Goal: Task Accomplishment & Management: Use online tool/utility

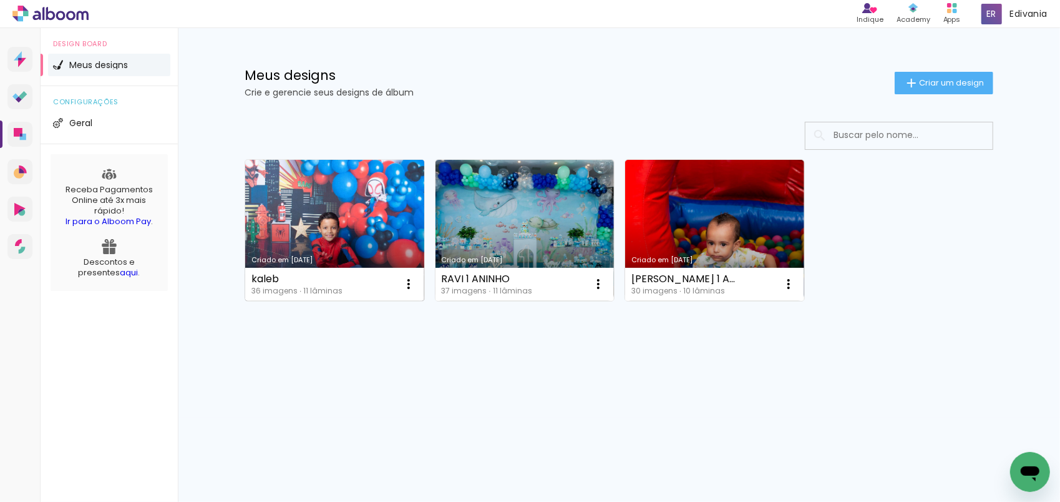
click at [344, 193] on link "Criado em [DATE]" at bounding box center [334, 230] width 179 height 141
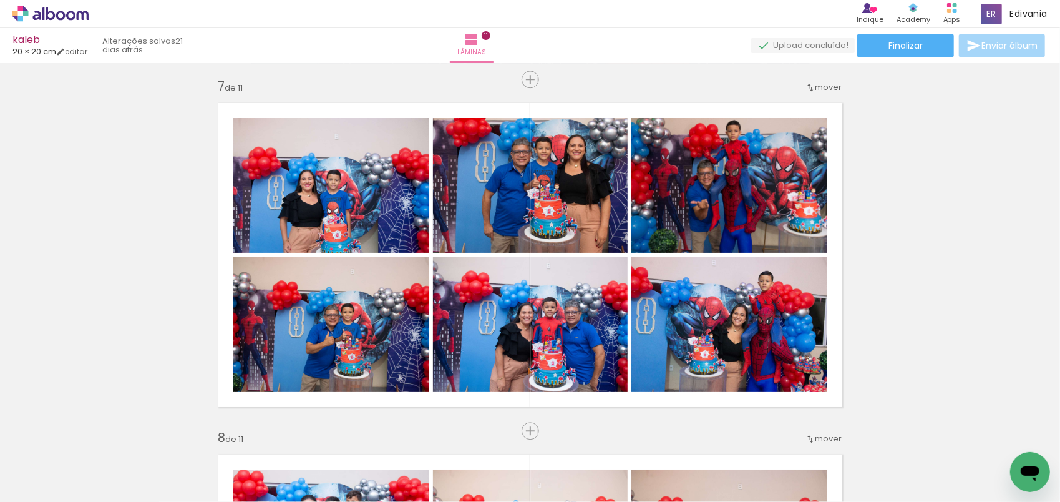
scroll to position [2059, 0]
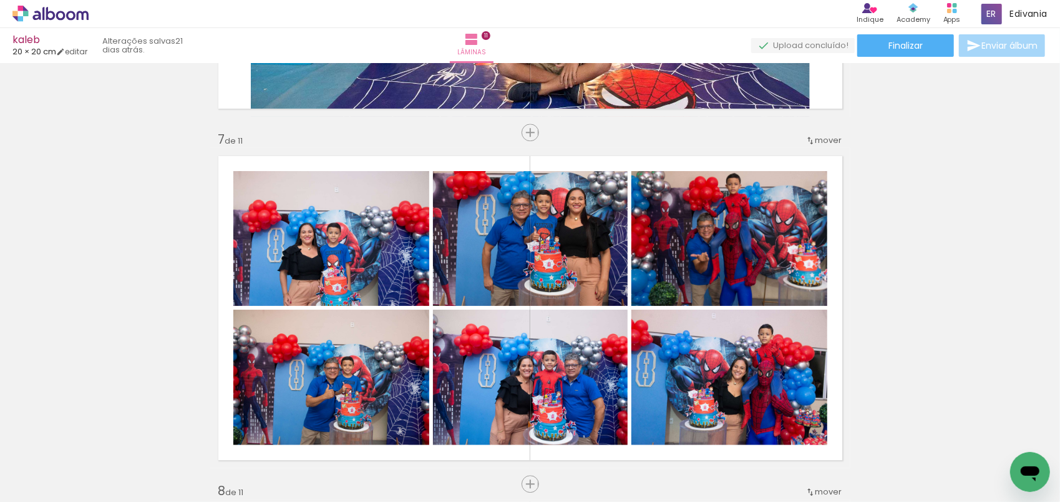
click at [21, 484] on iron-icon at bounding box center [18, 484] width 15 height 15
click at [0, 0] on input "file" at bounding box center [0, 0] width 0 height 0
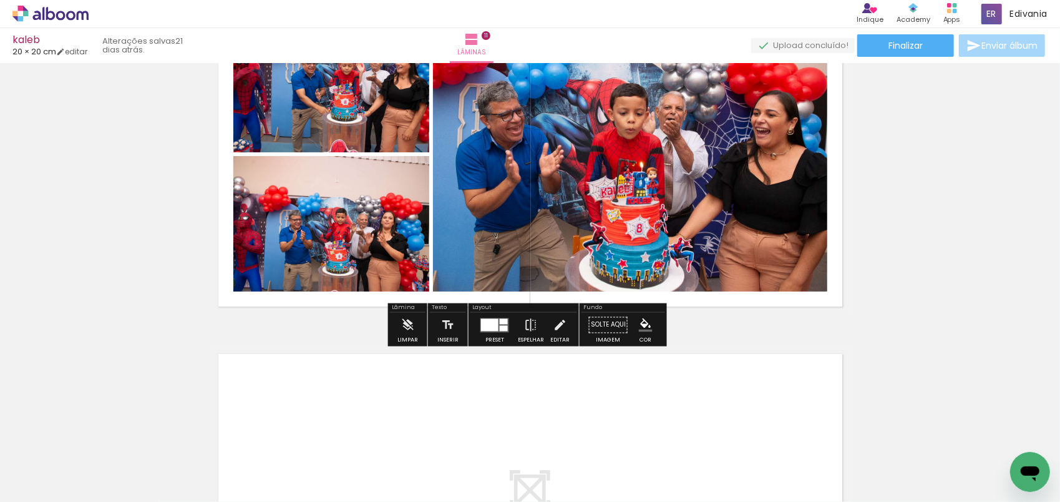
scroll to position [3619, 0]
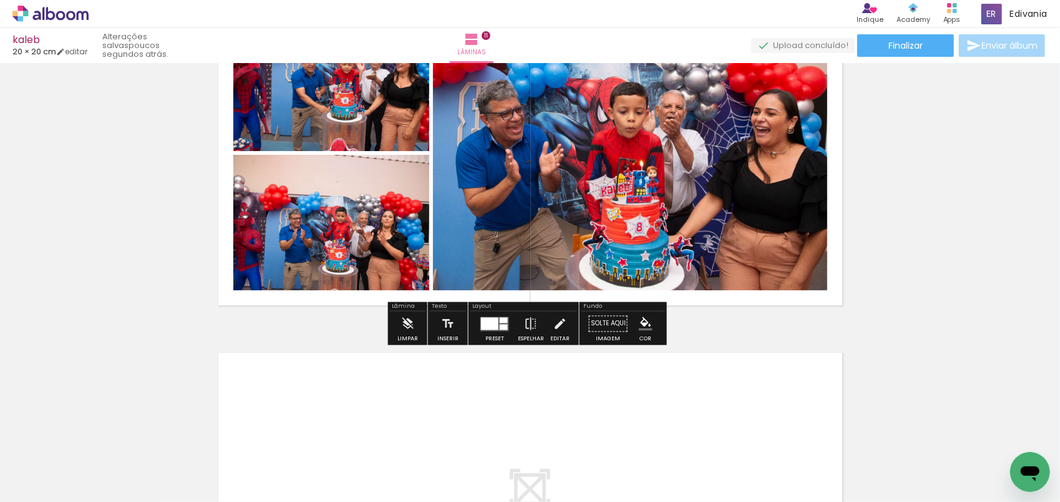
click at [1012, 454] on div at bounding box center [1015, 459] width 62 height 41
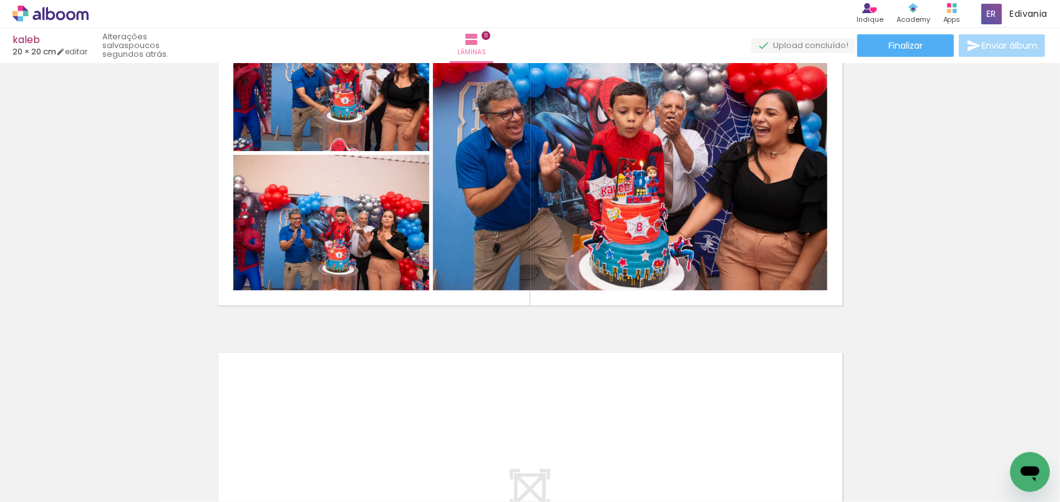
click at [1005, 452] on div at bounding box center [1015, 459] width 62 height 41
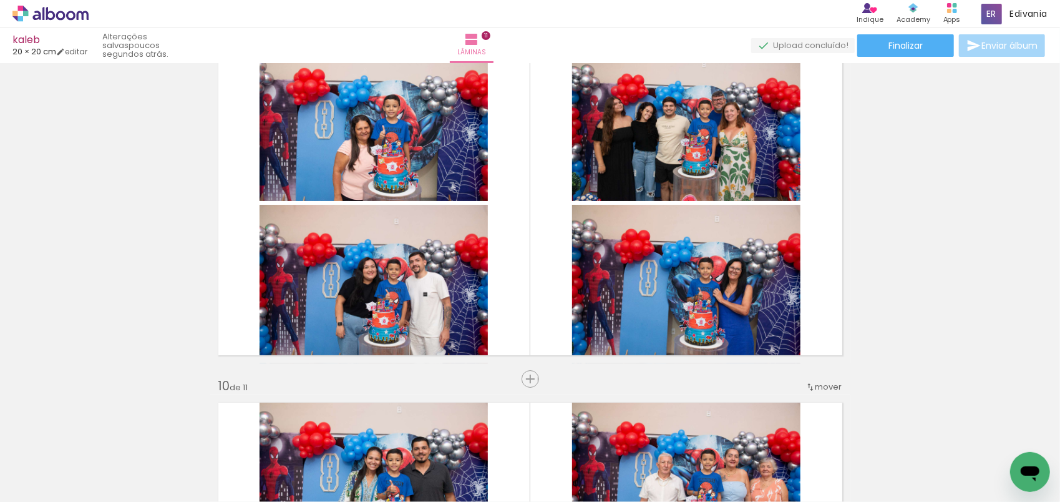
scroll to position [2870, 0]
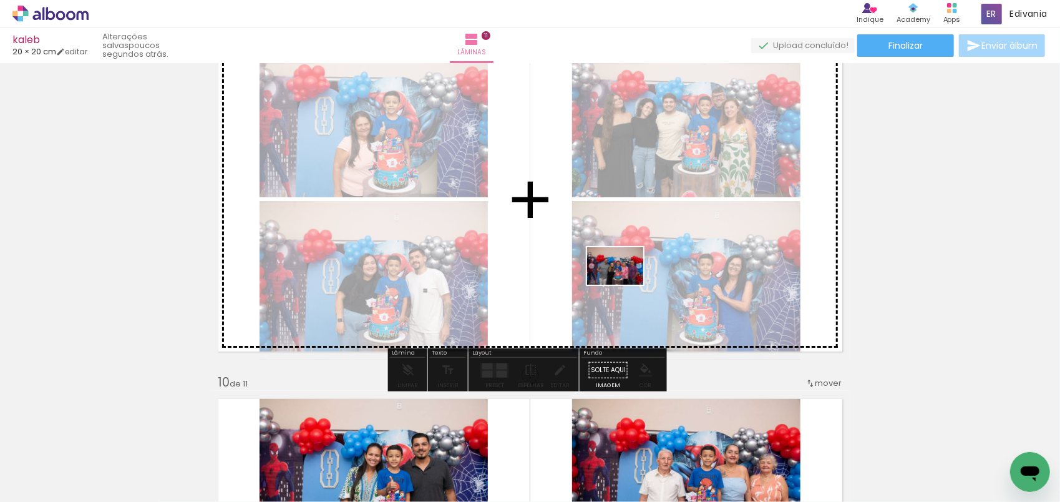
drag, startPoint x: 1003, startPoint y: 459, endPoint x: 624, endPoint y: 285, distance: 417.1
click at [624, 285] on quentale-workspace at bounding box center [530, 251] width 1060 height 502
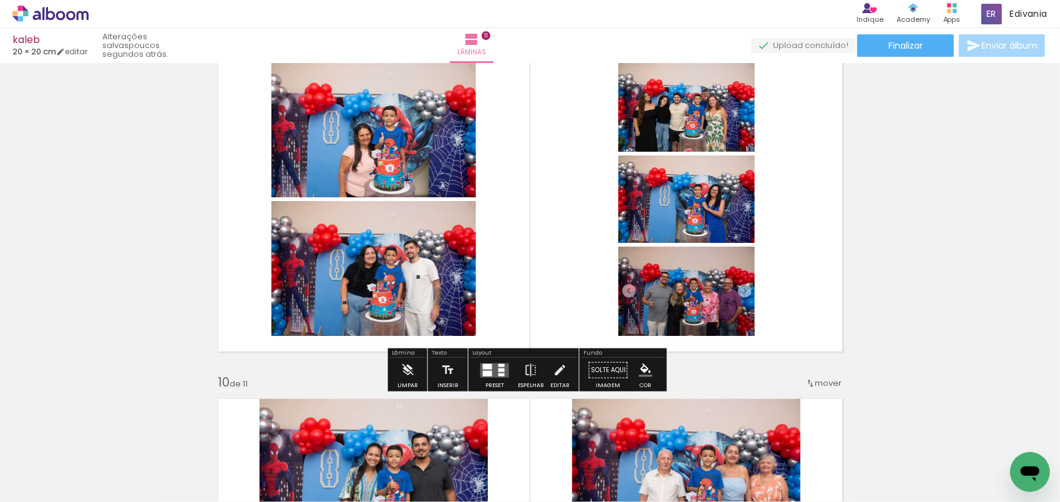
click at [488, 367] on div at bounding box center [487, 366] width 9 height 6
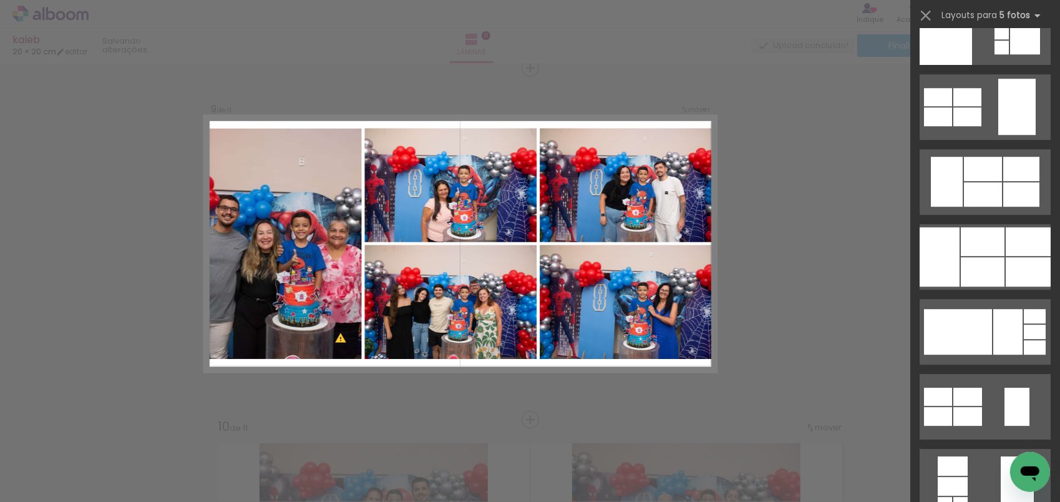
scroll to position [8860, 0]
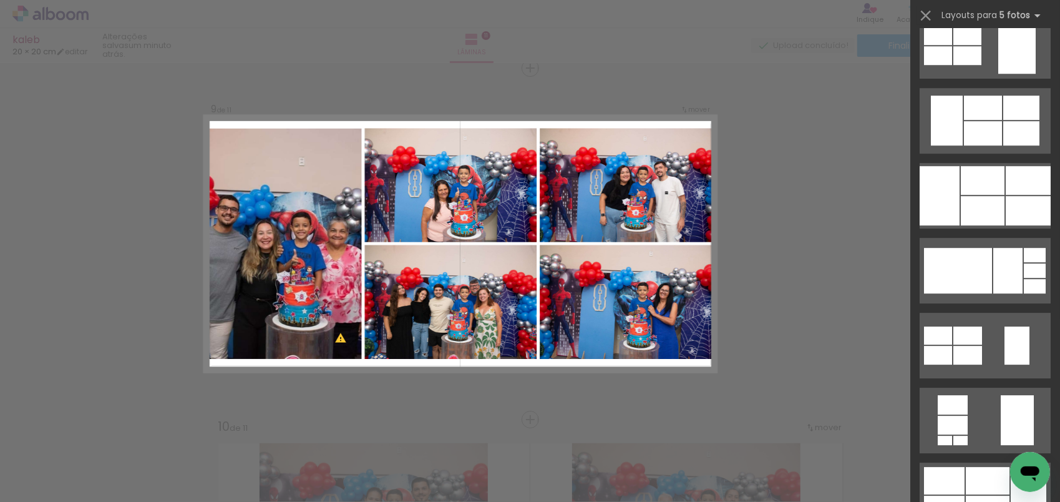
click at [975, 199] on div at bounding box center [983, 210] width 44 height 29
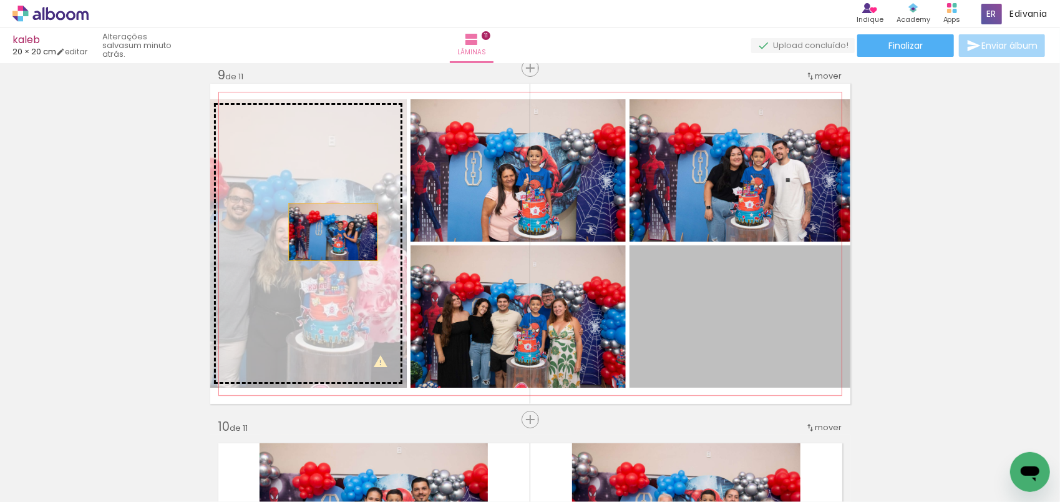
drag, startPoint x: 759, startPoint y: 321, endPoint x: 328, endPoint y: 231, distance: 439.7
click at [0, 0] on slot at bounding box center [0, 0] width 0 height 0
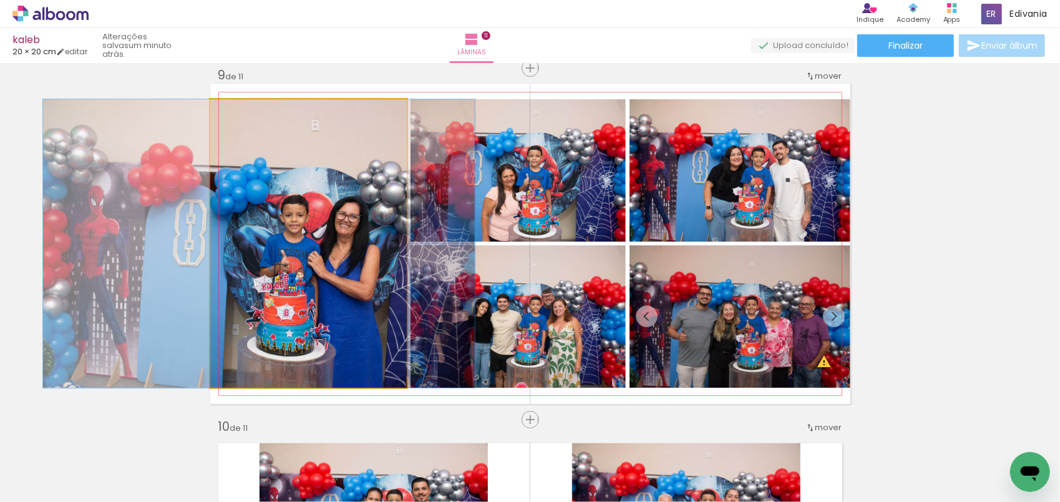
drag, startPoint x: 369, startPoint y: 266, endPoint x: 319, endPoint y: 252, distance: 51.2
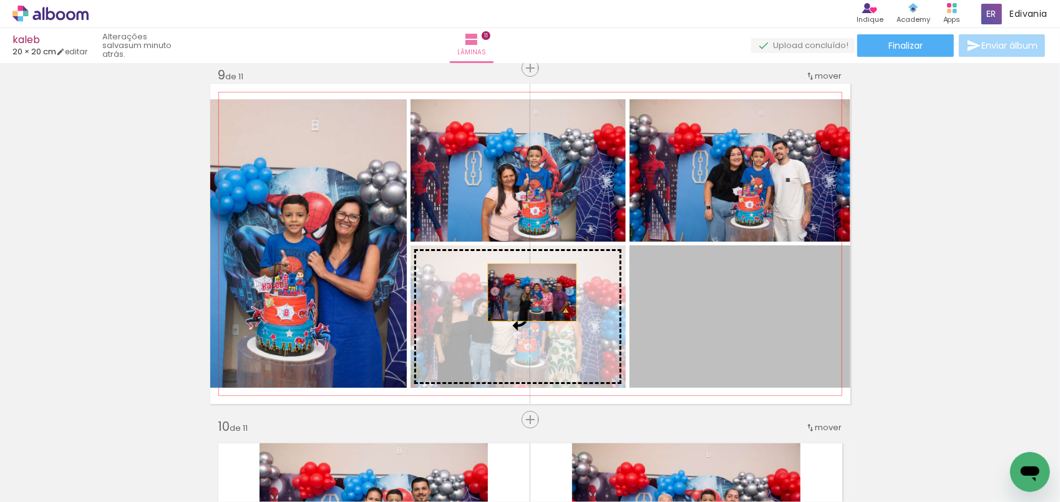
drag, startPoint x: 709, startPoint y: 314, endPoint x: 517, endPoint y: 292, distance: 194.1
click at [0, 0] on slot at bounding box center [0, 0] width 0 height 0
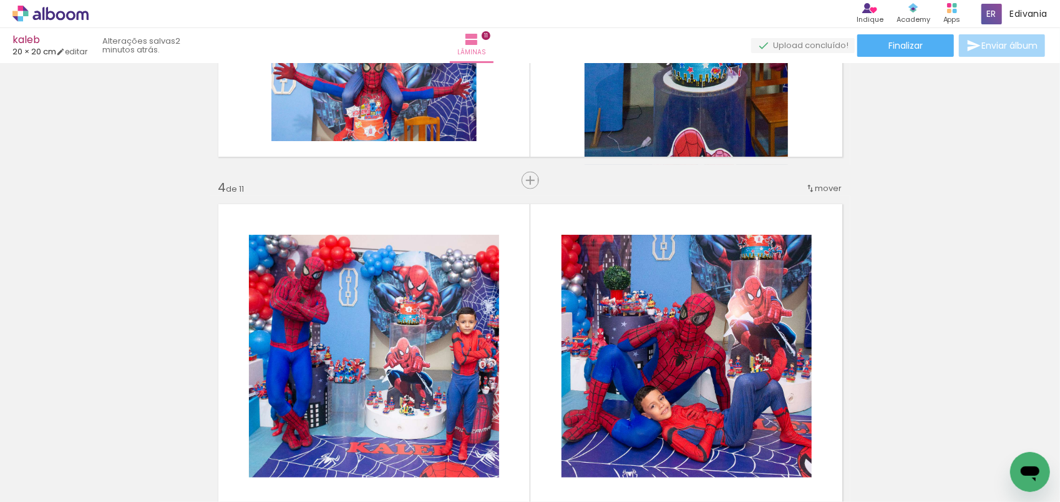
scroll to position [573, 0]
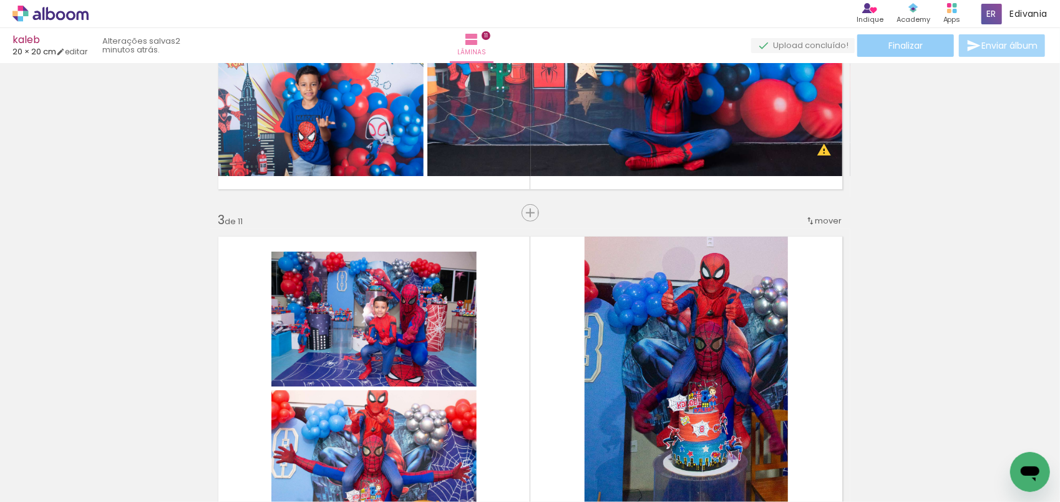
click at [888, 47] on span "Finalizar" at bounding box center [905, 45] width 34 height 9
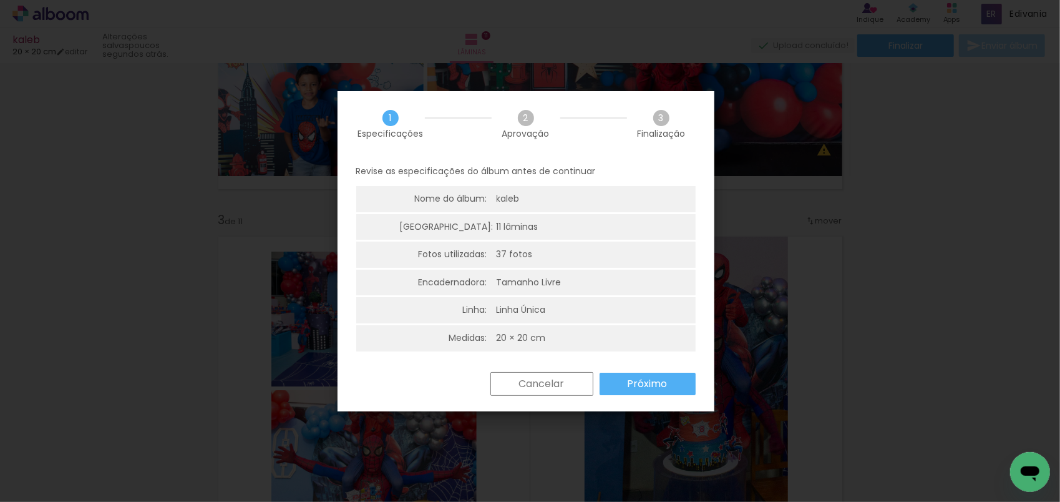
click at [0, 0] on slot "Próximo" at bounding box center [0, 0] width 0 height 0
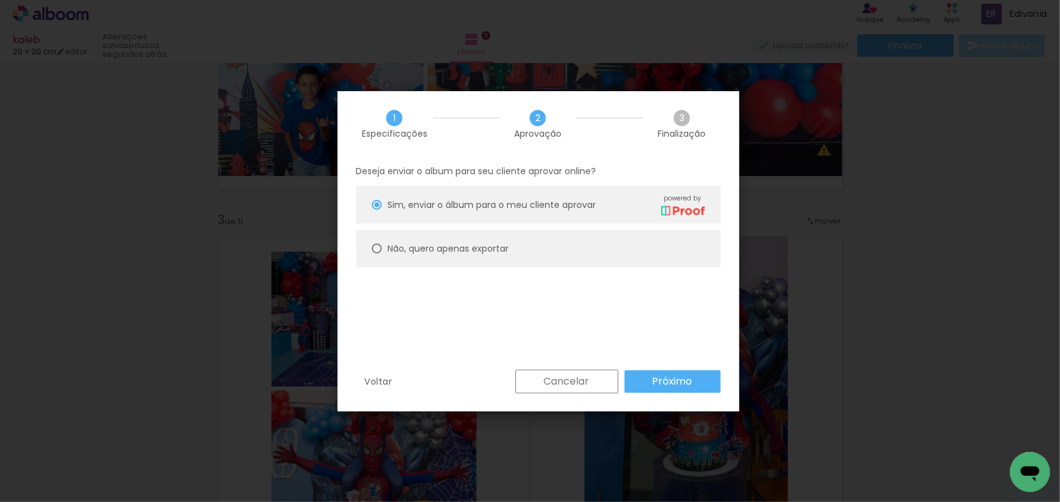
click at [0, 0] on slot "Próximo" at bounding box center [0, 0] width 0 height 0
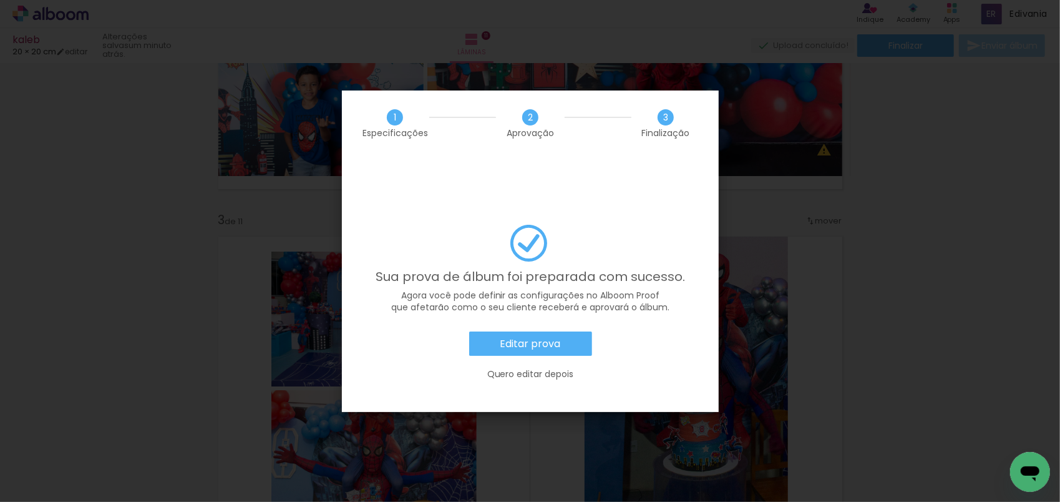
scroll to position [0, 1626]
click at [0, 0] on slot "Quero editar depois" at bounding box center [0, 0] width 0 height 0
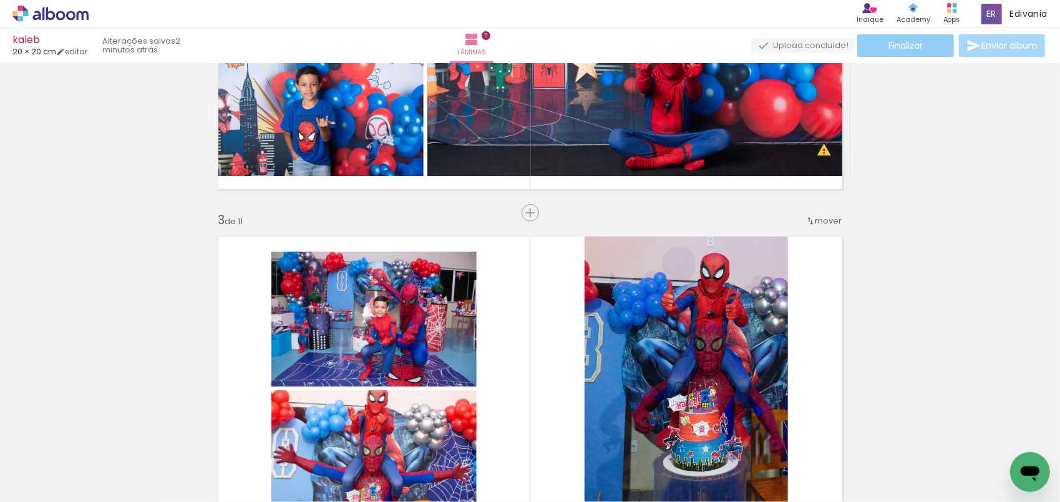
click at [926, 46] on paper-button "Finalizar" at bounding box center [905, 45] width 97 height 22
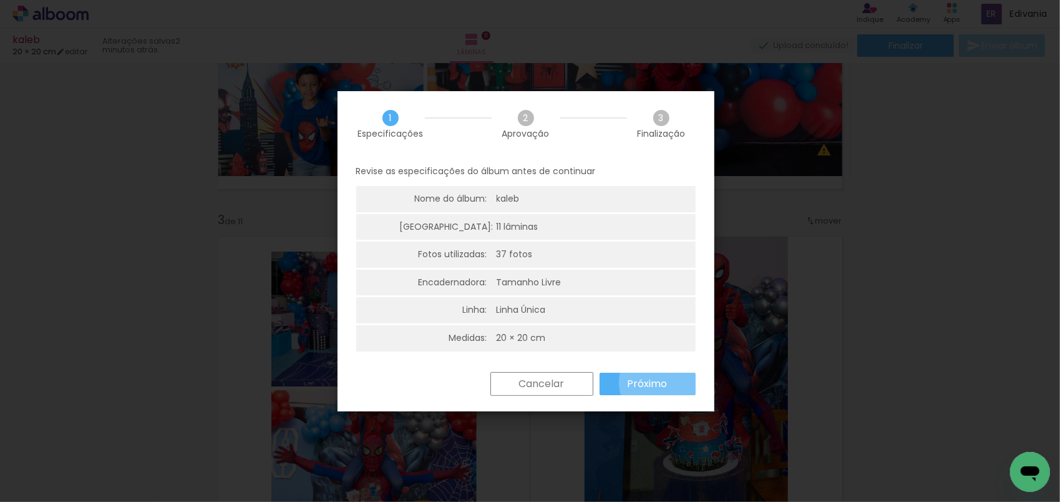
click at [0, 0] on slot "Próximo" at bounding box center [0, 0] width 0 height 0
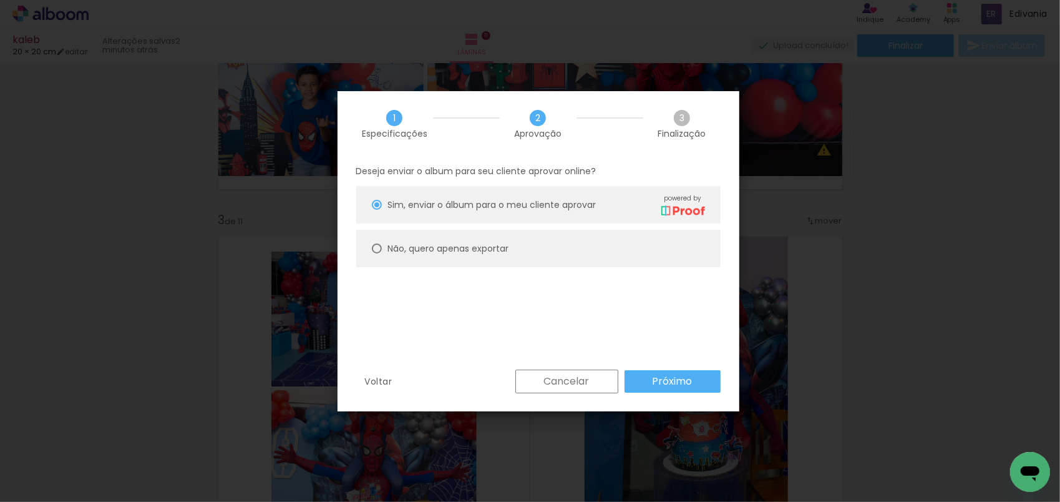
click at [375, 248] on div at bounding box center [377, 248] width 10 height 10
type paper-radio-button "on"
click at [695, 369] on div "Cancelar Próximo" at bounding box center [615, 381] width 212 height 24
click at [0, 0] on slot "Próximo" at bounding box center [0, 0] width 0 height 0
type input "Alta, 300 DPI"
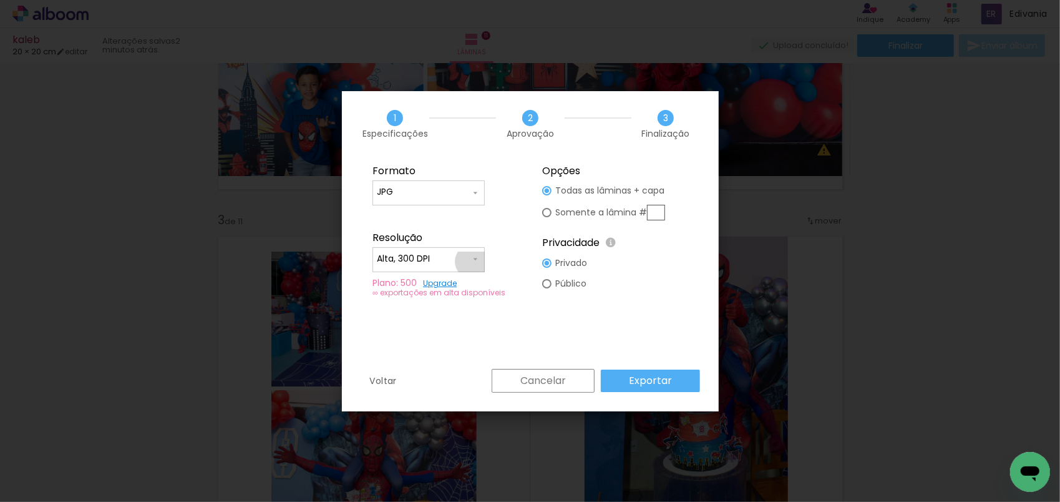
click at [472, 261] on iron-icon at bounding box center [475, 259] width 10 height 10
click at [651, 283] on fieldset "Opções Todas as lâminas + capa Somente a lâmina # Privacidade Todo o conteúdo o…" at bounding box center [615, 231] width 167 height 149
click at [0, 0] on slot "Cancelar" at bounding box center [0, 0] width 0 height 0
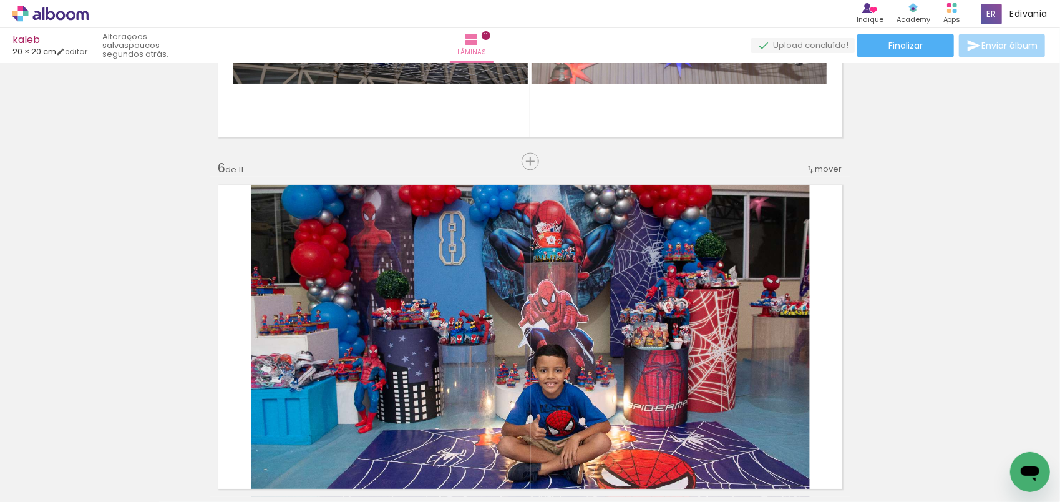
scroll to position [1697, 0]
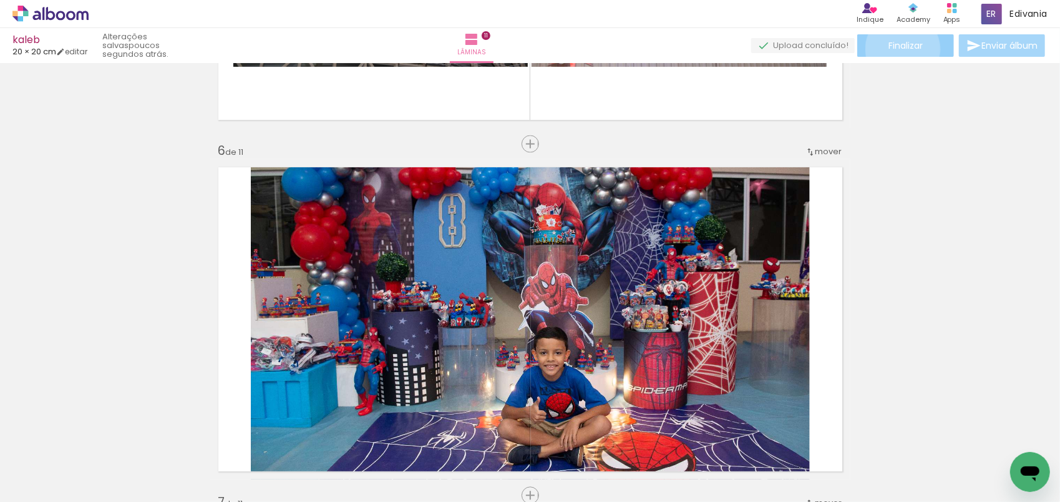
click at [898, 49] on span "Finalizar" at bounding box center [905, 45] width 34 height 9
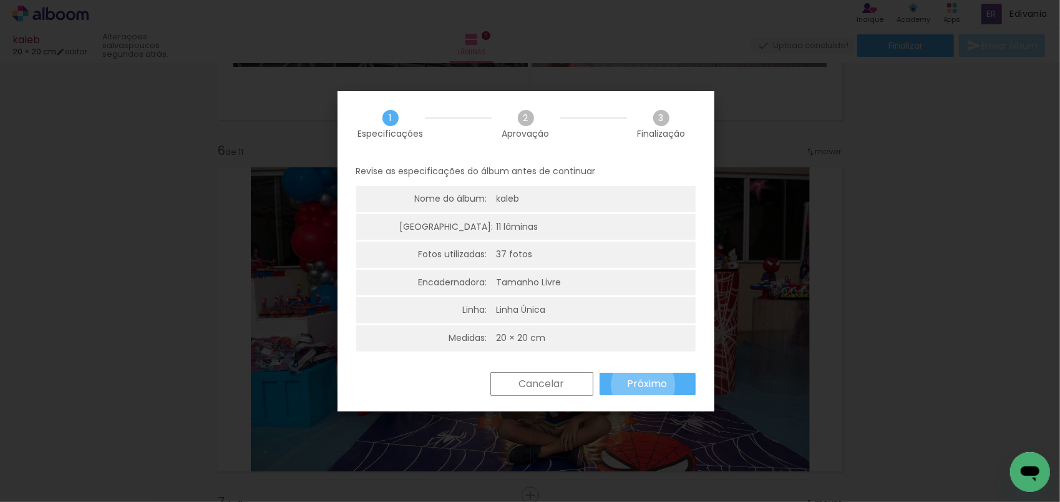
click at [0, 0] on slot "Próximo" at bounding box center [0, 0] width 0 height 0
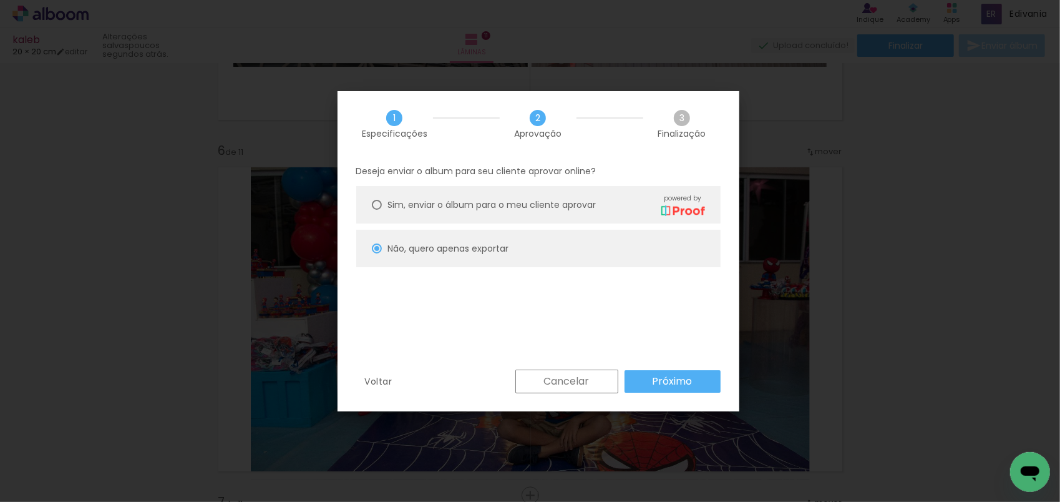
click at [689, 205] on img at bounding box center [683, 210] width 44 height 10
type paper-radio-button "on"
click at [0, 0] on slot "Próximo" at bounding box center [0, 0] width 0 height 0
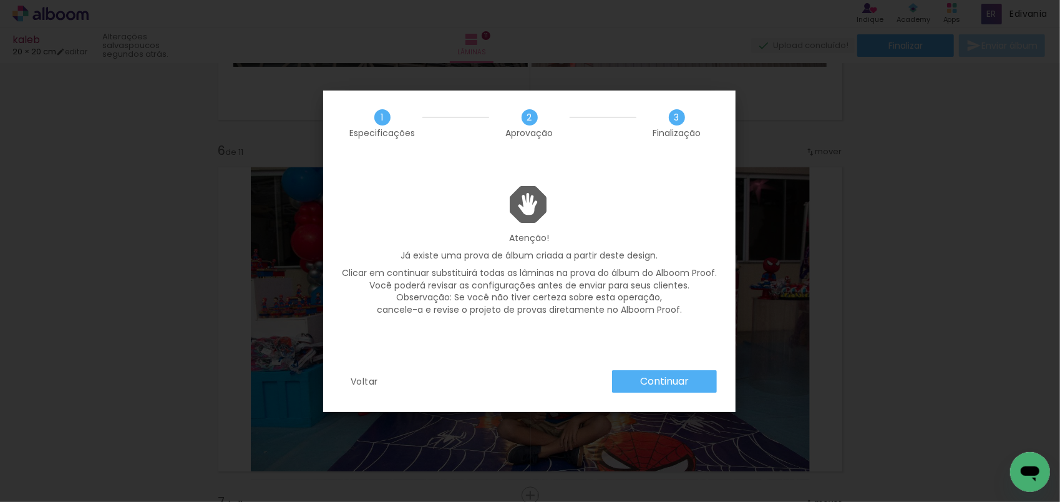
click at [0, 0] on slot "Continuar" at bounding box center [0, 0] width 0 height 0
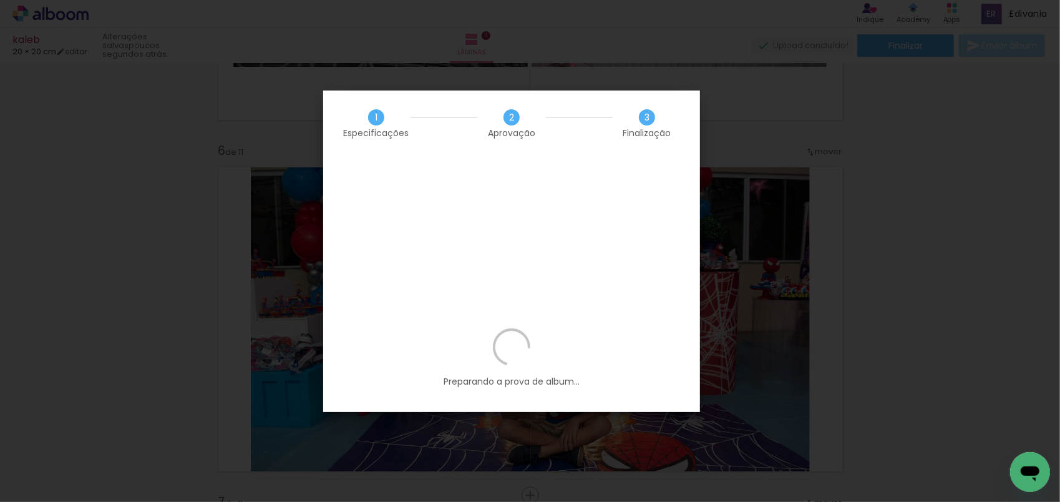
click at [1016, 469] on div "Abrir janela de mensagens" at bounding box center [1029, 470] width 37 height 37
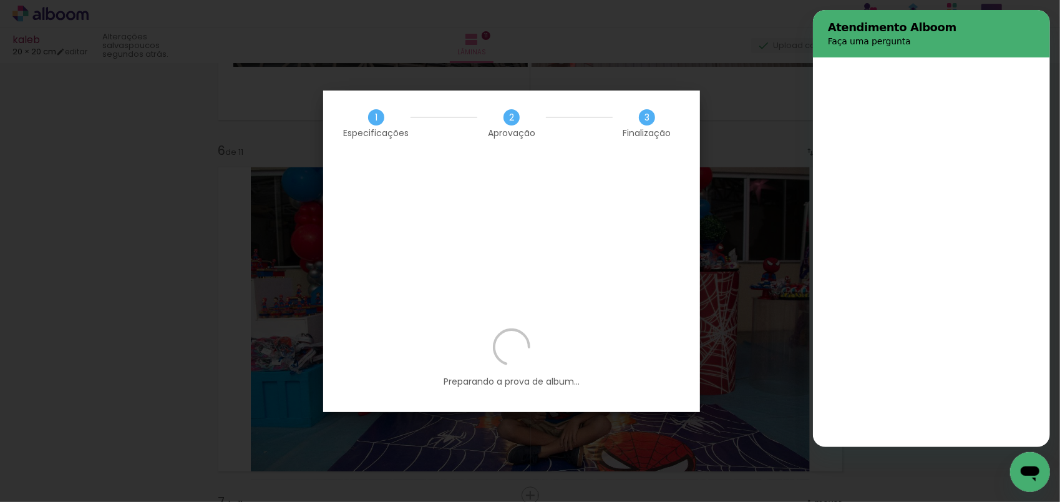
scroll to position [0, 0]
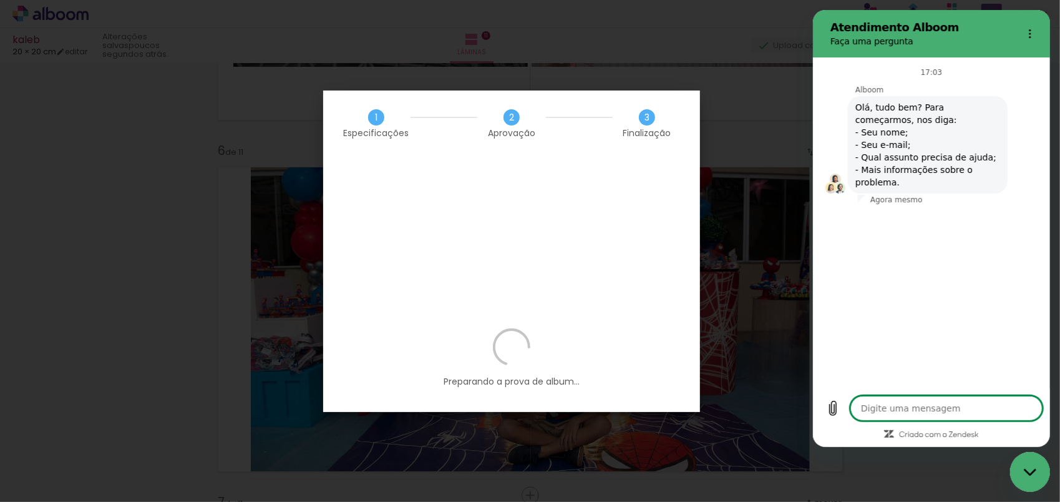
type textarea "x"
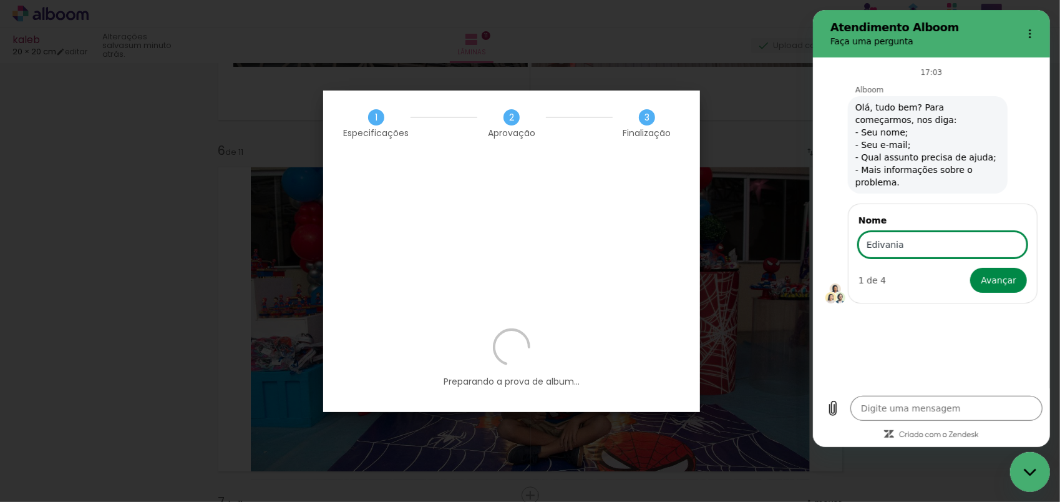
type input "edivania ribeiro reis"
click at [1018, 280] on button "Avançar" at bounding box center [998, 280] width 57 height 25
type textarea "x"
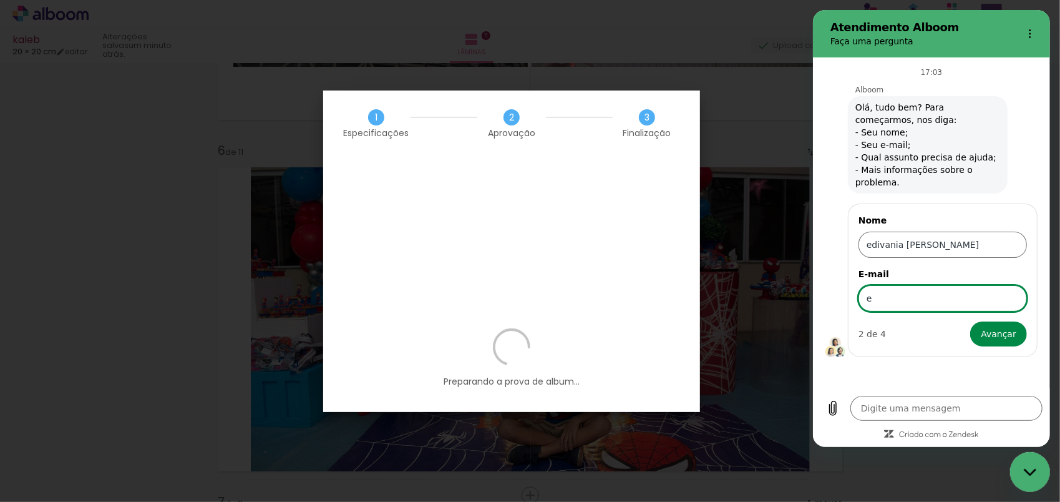
type input "Edivaniarreis@gmail.com"
click at [1011, 338] on span "Avançar" at bounding box center [998, 333] width 36 height 15
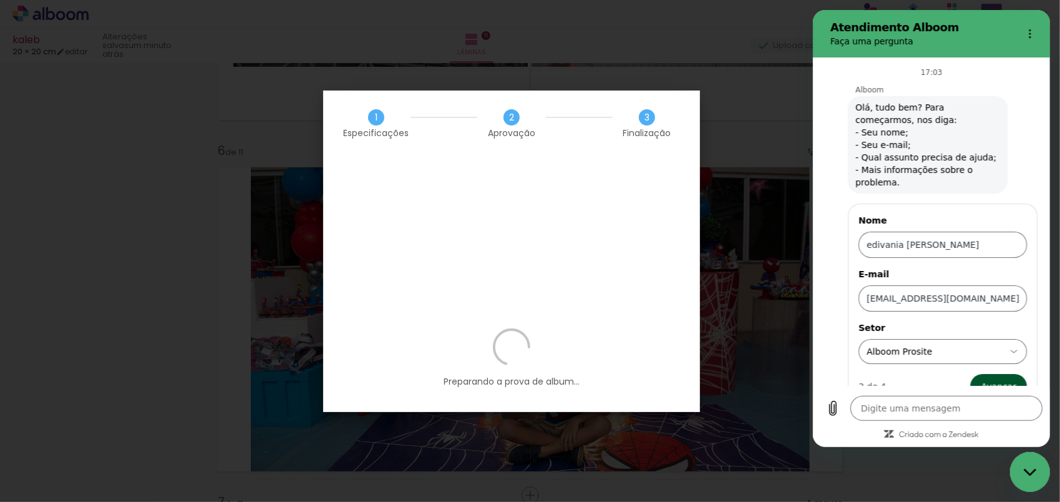
type textarea "x"
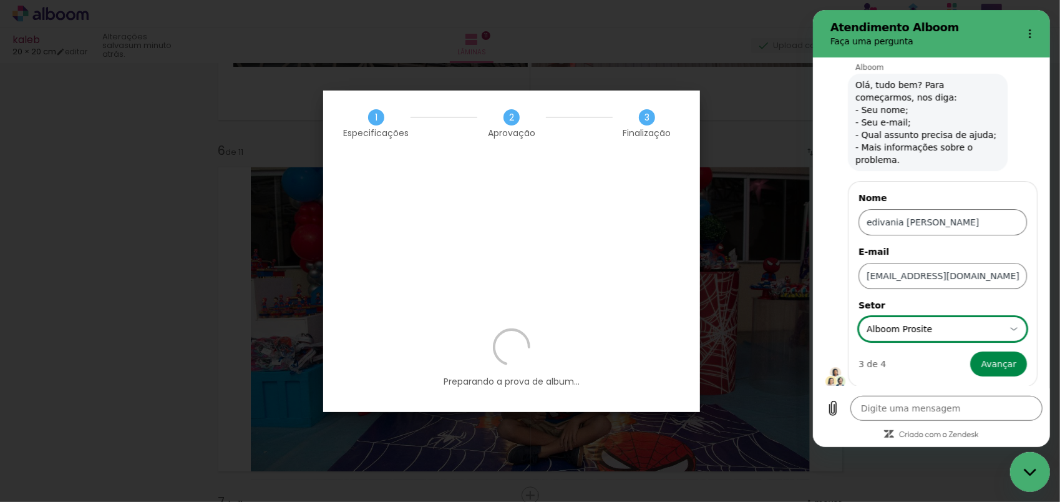
click at [1008, 326] on icon at bounding box center [1013, 329] width 10 height 10
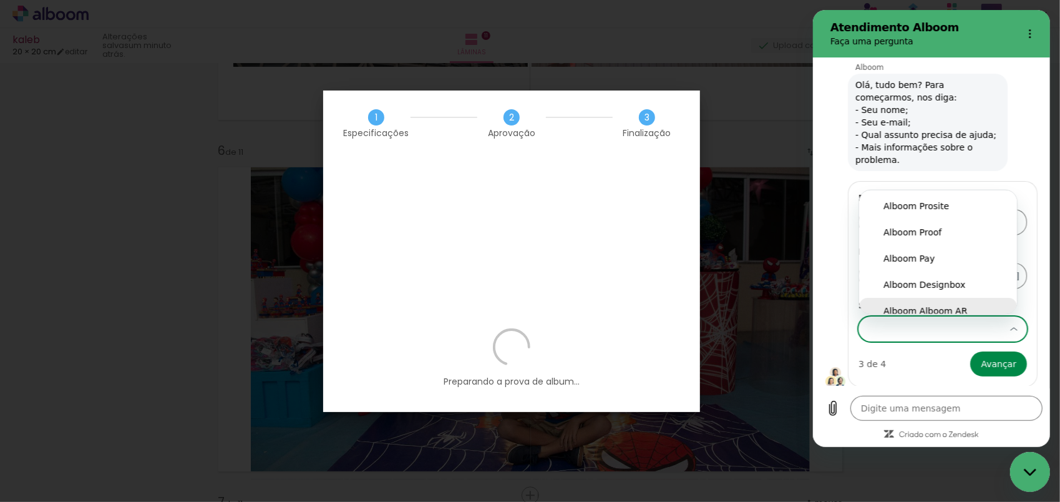
scroll to position [7, 0]
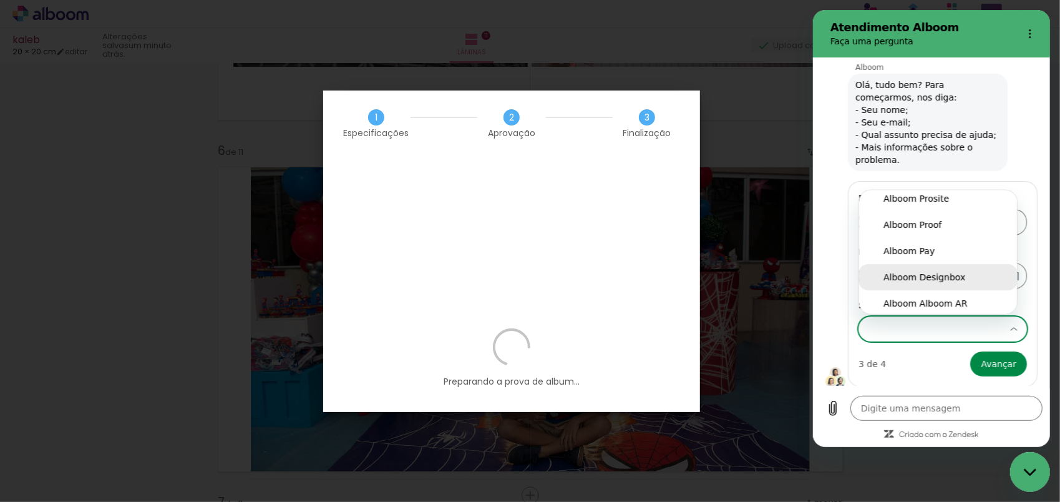
click at [945, 275] on div "Alboom Designbox" at bounding box center [937, 277] width 109 height 12
type input "Alboom Designbox"
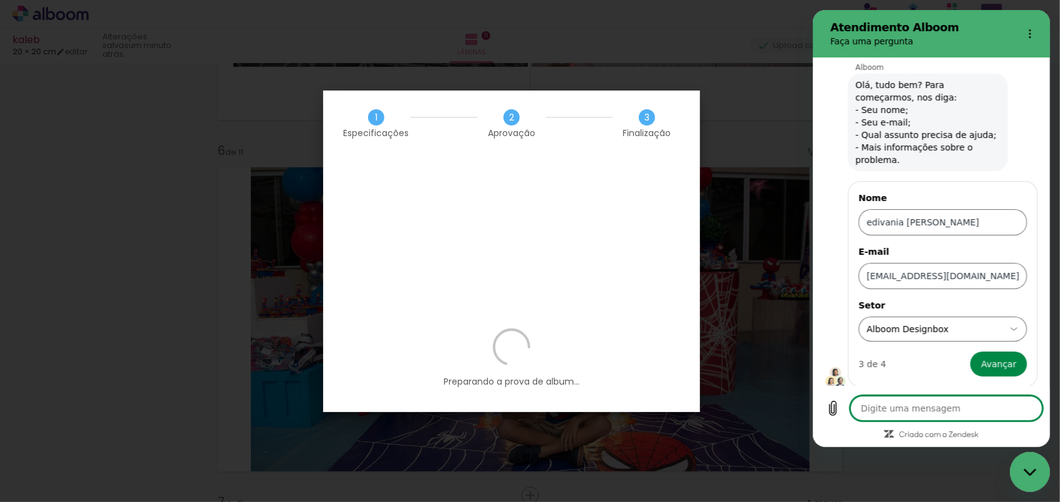
click at [891, 416] on textarea at bounding box center [946, 408] width 192 height 25
type textarea "n"
type textarea "x"
type textarea "nã"
type textarea "x"
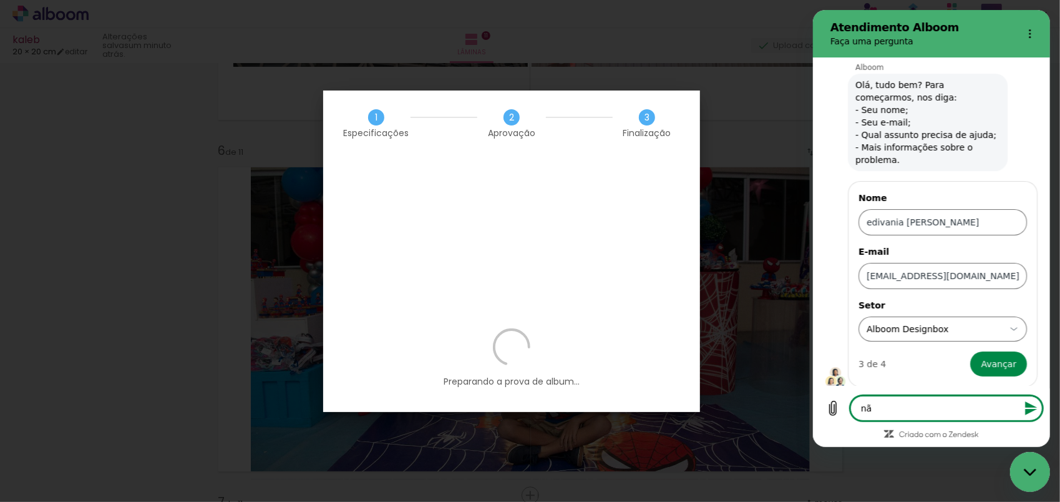
type textarea "não"
type textarea "x"
type textarea "não"
type textarea "x"
type textarea "não c"
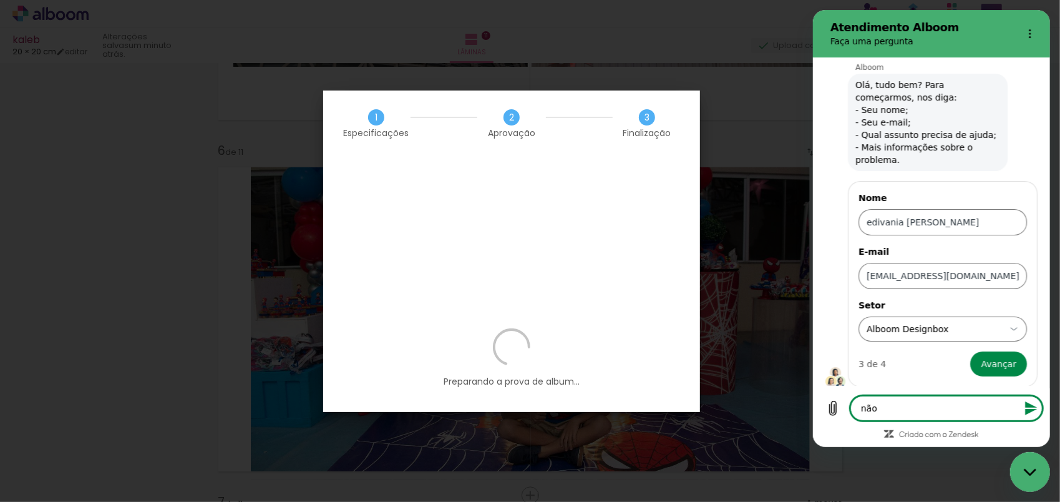
type textarea "x"
type textarea "não co"
type textarea "x"
type textarea "não con"
type textarea "x"
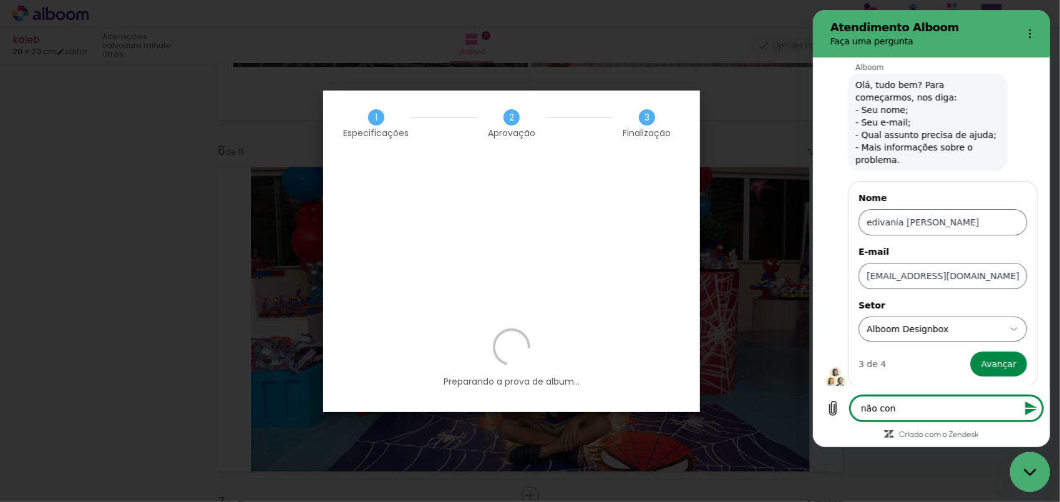
type textarea "não cons"
type textarea "x"
type textarea "não consi"
type textarea "x"
type textarea "não consig"
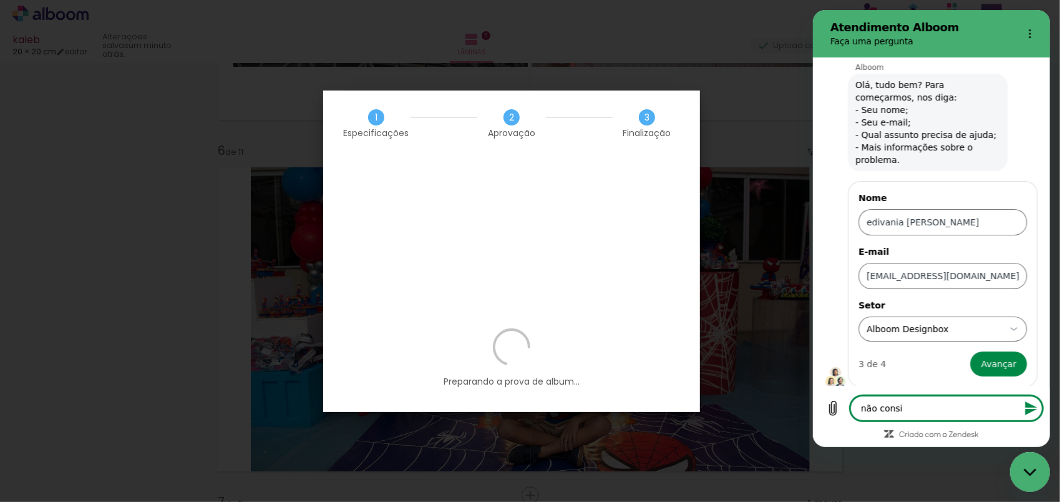
type textarea "x"
type textarea "não consigo"
type textarea "x"
type textarea "não consigo"
type textarea "x"
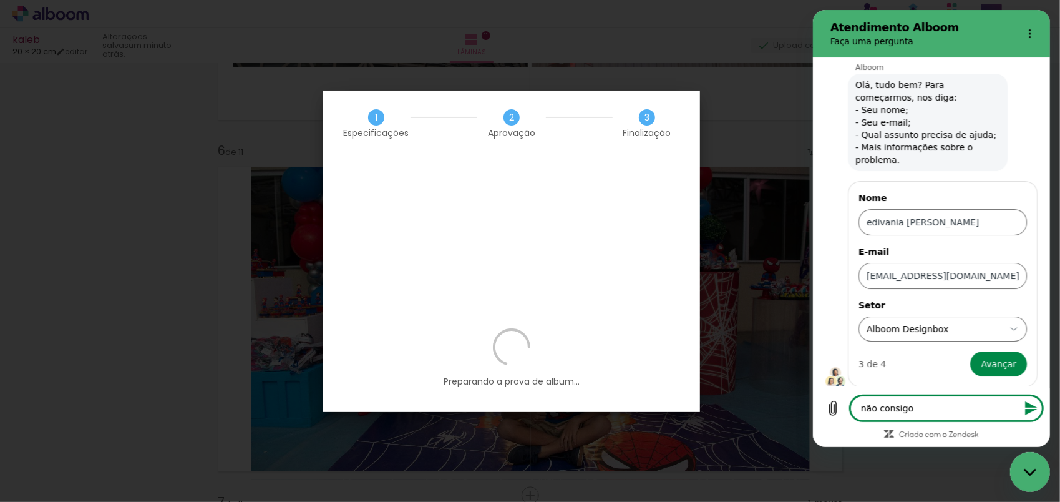
type textarea "não consigo g"
type textarea "x"
type textarea "não consigo ge"
type textarea "x"
type textarea "não consigo ger"
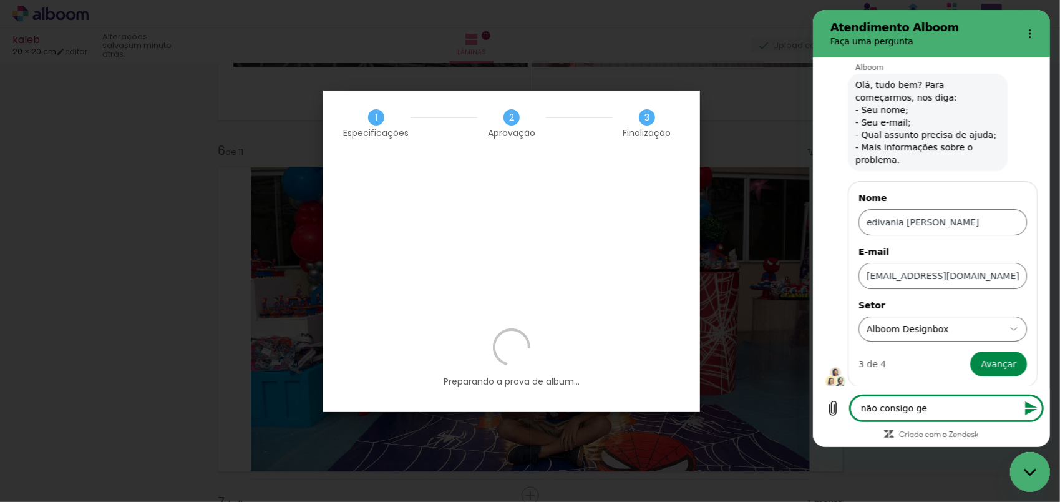
type textarea "x"
type textarea "não consigo gera"
type textarea "x"
type textarea "não consigo gerar"
type textarea "x"
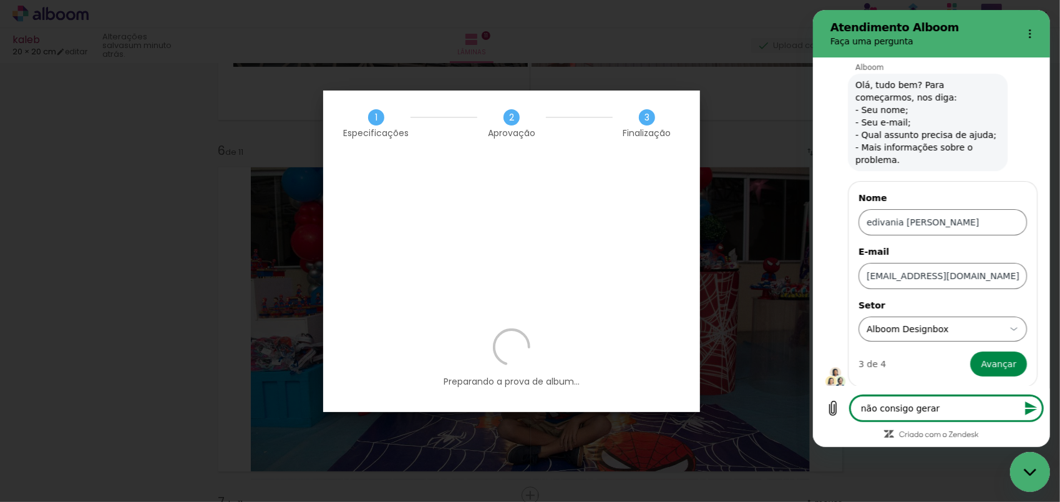
type textarea "não consigo gerar"
type textarea "x"
type textarea "não consigo gerar a"
type textarea "x"
type textarea "não consigo gerar a"
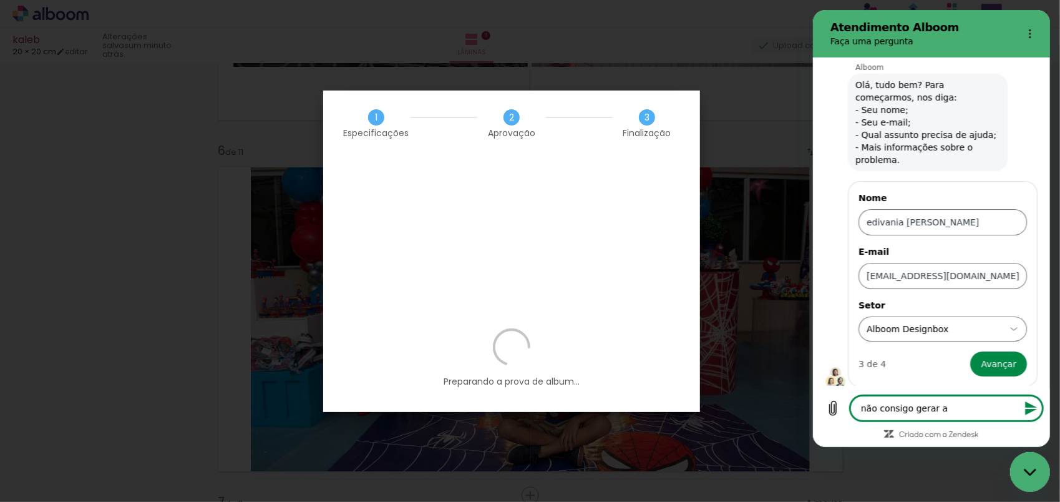
type textarea "x"
type textarea "não consigo gerar a a"
type textarea "x"
type textarea "não consigo gerar a ap"
type textarea "x"
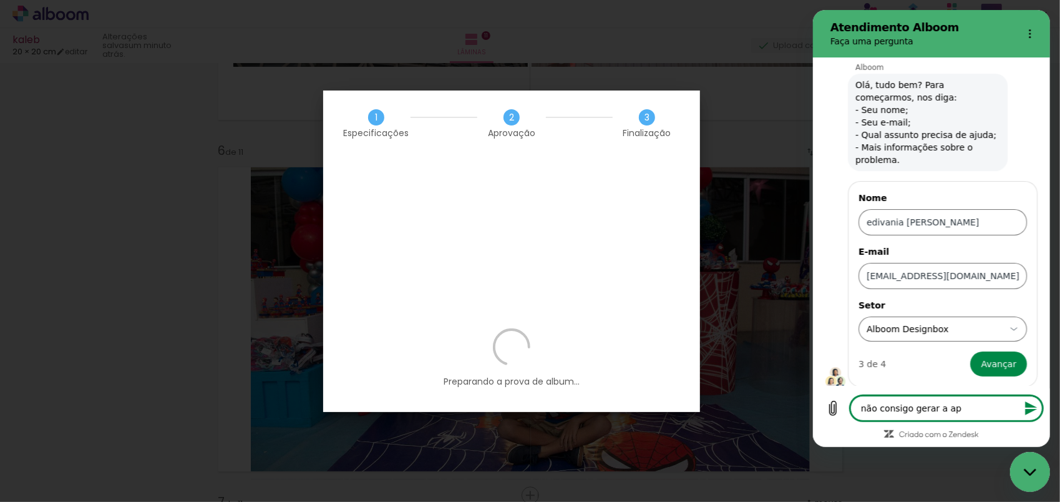
type textarea "não consigo gerar a apr"
type textarea "x"
type textarea "não consigo gerar a apro"
type textarea "x"
type textarea "não consigo gerar a aprov"
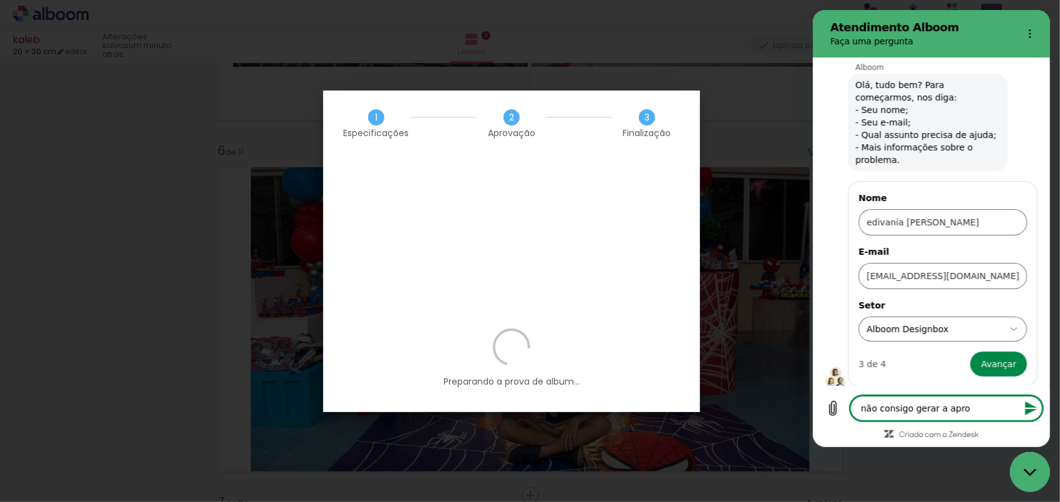
type textarea "x"
type textarea "não consigo gerar a aprova"
type textarea "x"
type textarea "não consigo gerar a aprovaç"
type textarea "x"
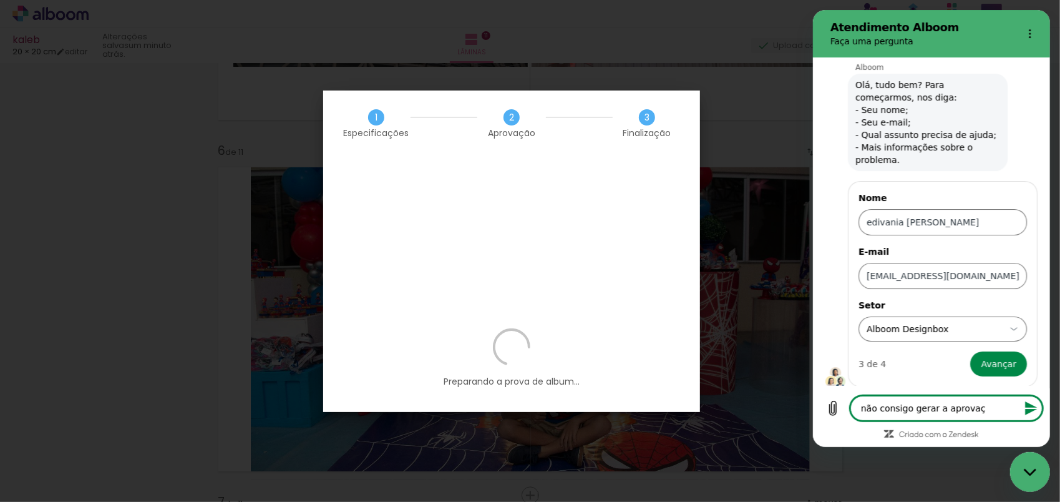
type textarea "não consigo gerar a aprovaçã"
type textarea "x"
type textarea "não consigo gerar a aprovação"
type textarea "x"
type textarea "não consigo gerar a aprovação"
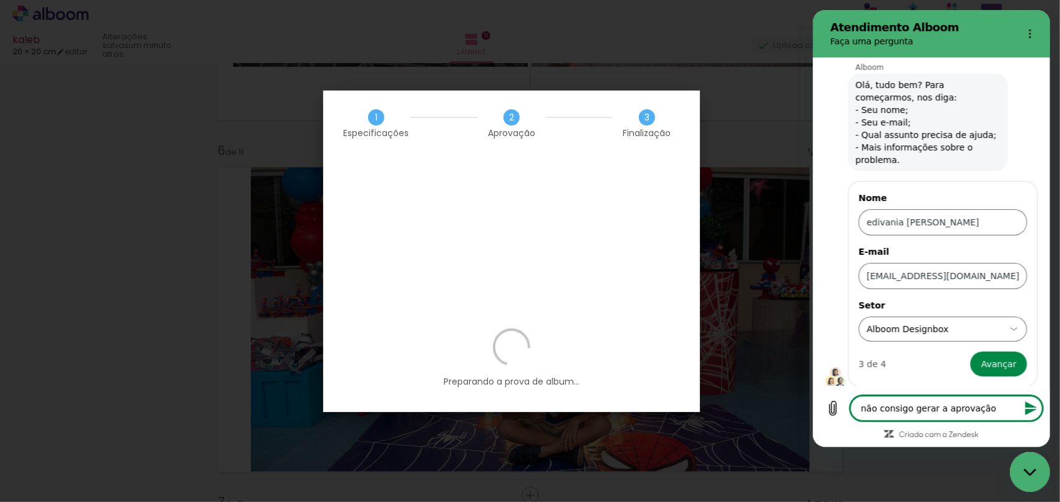
type textarea "x"
type textarea "não consigo gerar a aprovação p"
type textarea "x"
type textarea "não consigo gerar a aprovação pa"
type textarea "x"
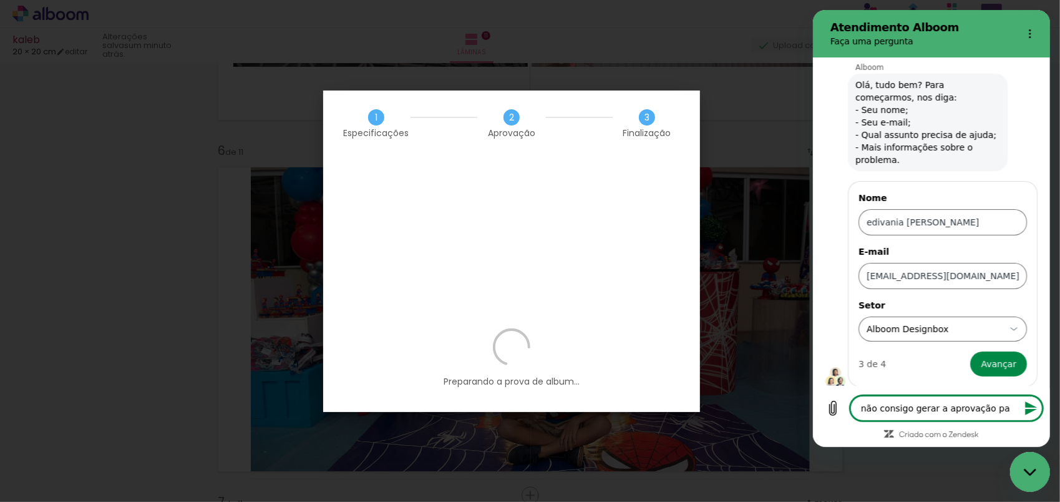
type textarea "não consigo gerar a aprovação par"
type textarea "x"
type textarea "não consigo gerar a aprovação para"
type textarea "x"
type textarea "não consigo gerar a aprovação para"
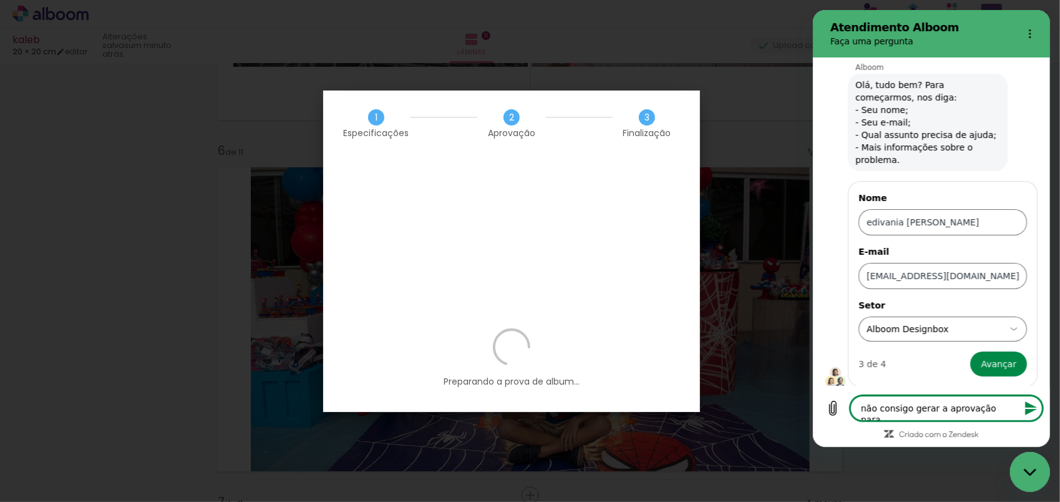
type textarea "x"
type textarea "não consigo gerar a aprovação para"
type textarea "x"
type textarea "não consigo gerar a aprovação par"
type textarea "x"
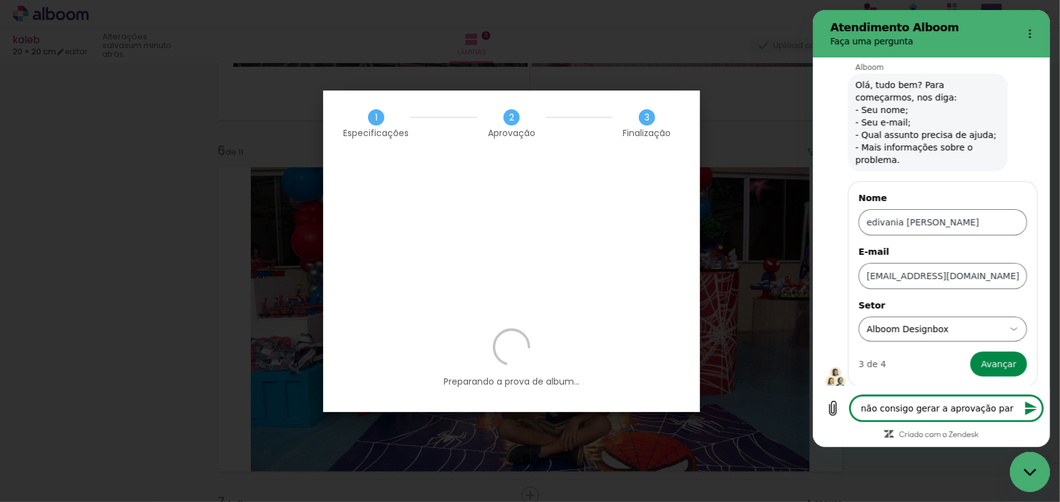
type textarea "não consigo gerar a aprovação pa"
type textarea "x"
type textarea "não consigo gerar a aprovação p"
type textarea "x"
type textarea "não consigo gerar a aprovação"
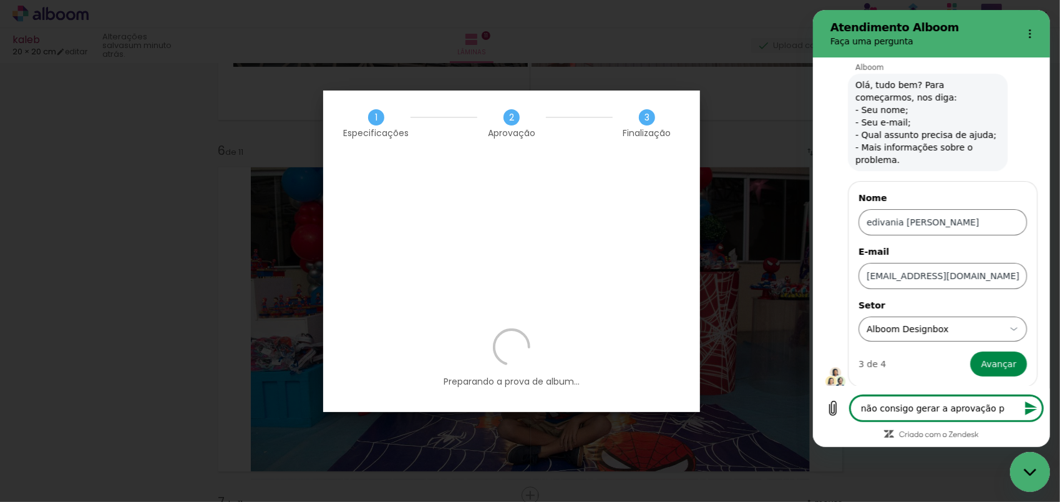
type textarea "x"
type textarea "não consigo gerar a aprovação d"
type textarea "x"
type textarea "não consigo gerar a aprovação de"
type textarea "x"
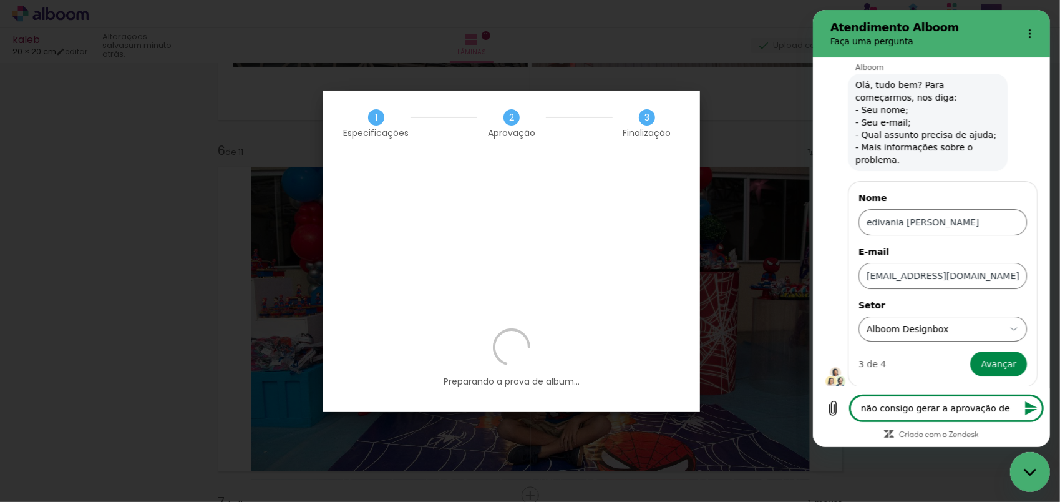
type textarea "não consigo gerar a aprovação de"
type textarea "x"
type textarea "não consigo gerar a aprovação de a"
type textarea "x"
type textarea "não consigo gerar a aprovação de al"
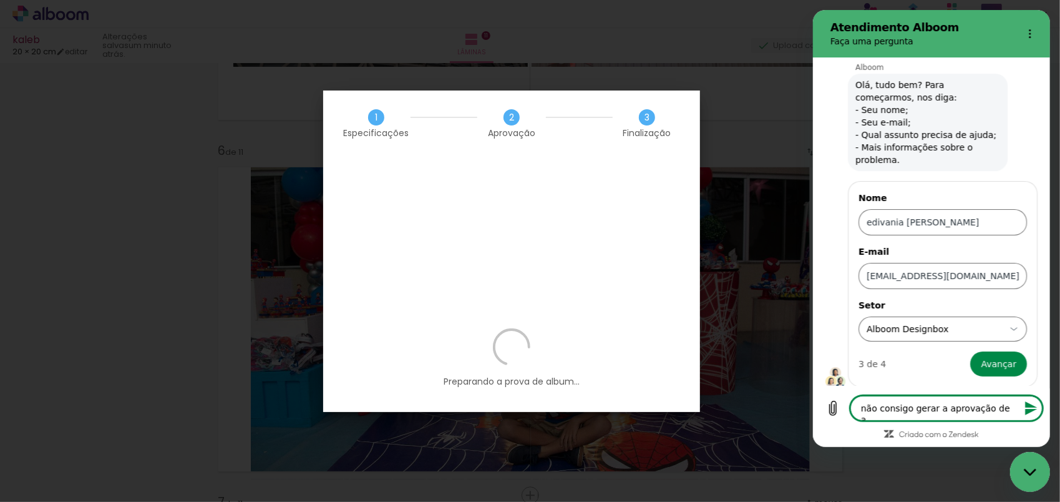
type textarea "x"
type textarea "não consigo gerar a aprovação de alb"
type textarea "x"
type textarea "não consigo gerar a aprovação de albu"
type textarea "x"
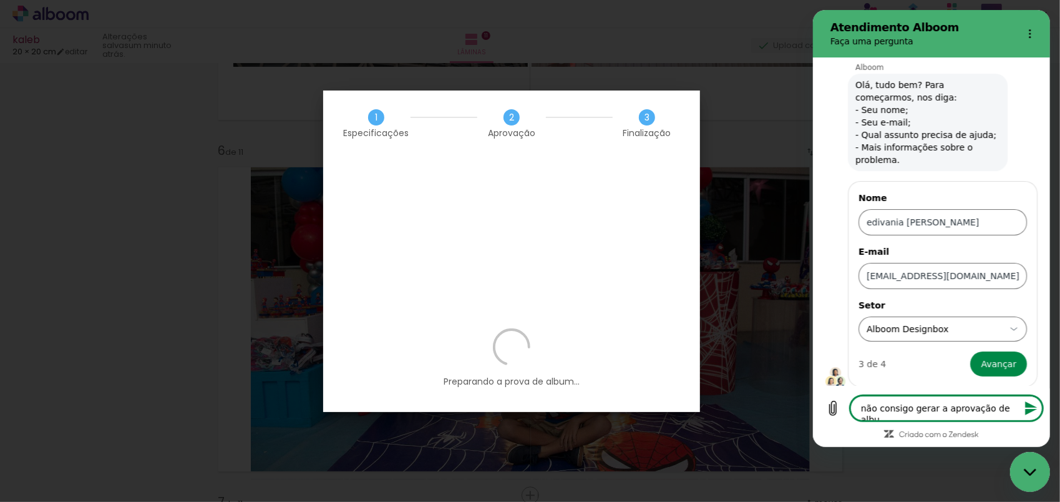
type textarea "não consigo gerar a aprovação de album"
type textarea "x"
type textarea "não consigo gerar a aprovação de album"
type textarea "x"
type textarea "não consigo gerar a aprovação de album p"
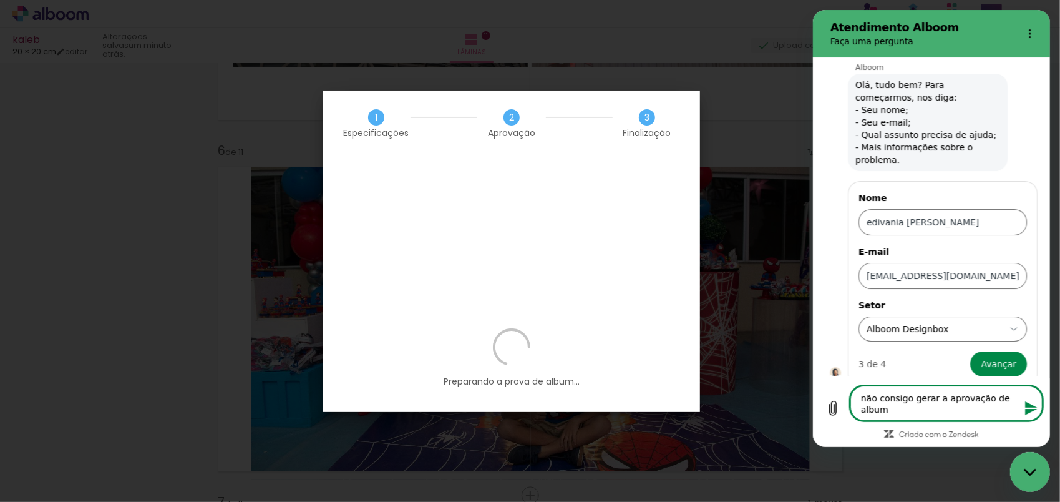
type textarea "x"
type textarea "não consigo gerar a aprovação de album pa"
type textarea "x"
type textarea "não consigo gerar a aprovação de album par"
type textarea "x"
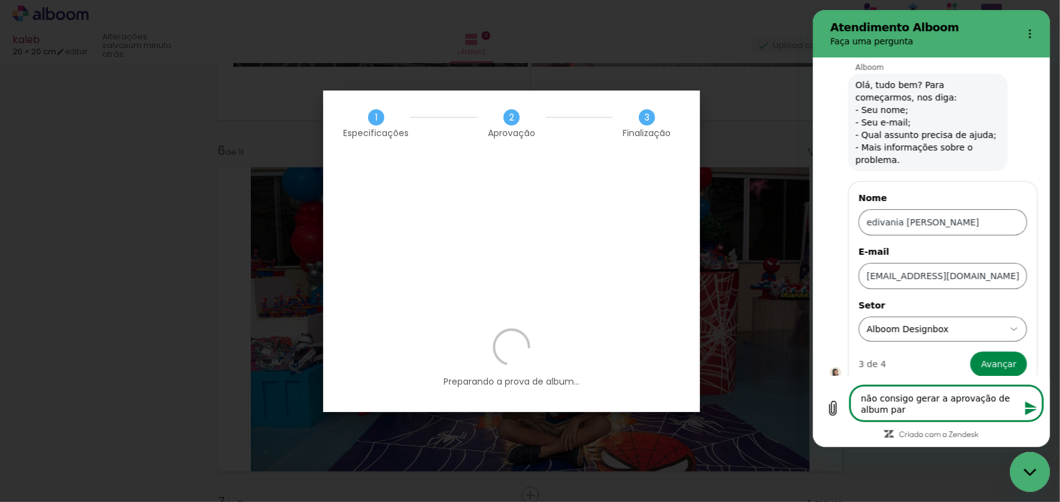
type textarea "não consigo gerar a aprovação de album para"
type textarea "x"
type textarea "não consigo gerar a aprovação de album para"
type textarea "x"
type textarea "não consigo gerar a aprovação de album para o"
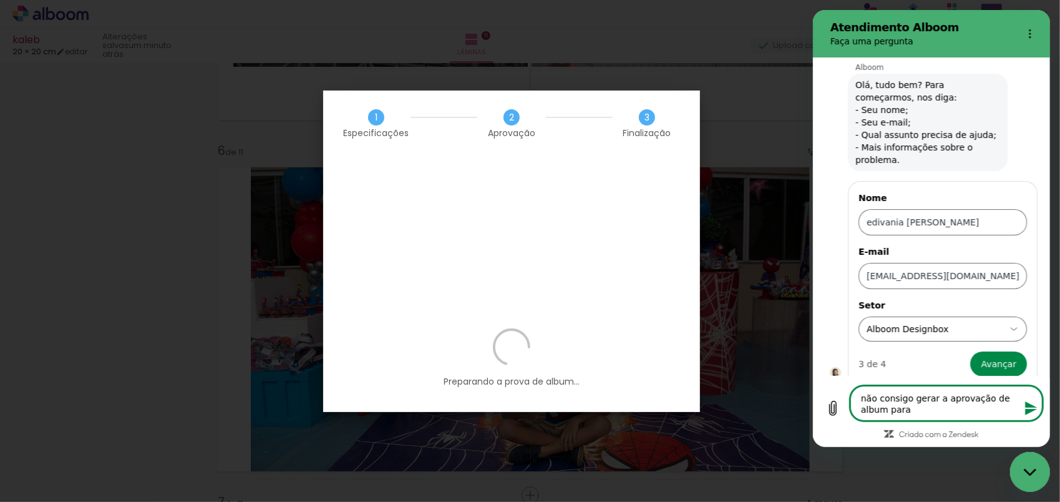
type textarea "x"
type textarea "não consigo gerar a aprovação de album para o"
type textarea "x"
type textarea "não consigo gerar a aprovação de album para o m"
type textarea "x"
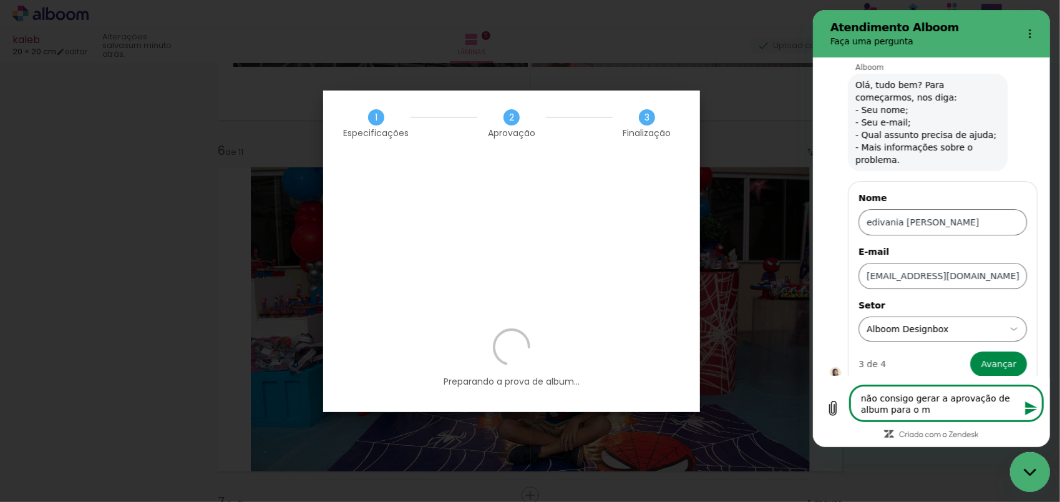
type textarea "não consigo gerar a aprovação de album para o me"
type textarea "x"
type textarea "não consigo gerar a aprovação de album para o meu"
type textarea "x"
type textarea "não consigo gerar a aprovação de album para o meu"
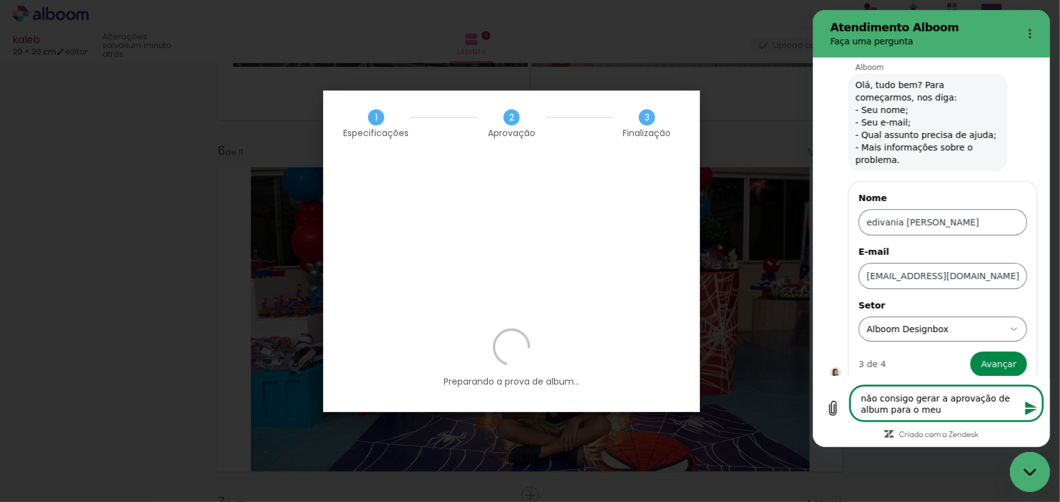
type textarea "x"
type textarea "não consigo gerar a aprovação de album para o meu c"
type textarea "x"
type textarea "não consigo gerar a aprovação de album para o meu cl"
type textarea "x"
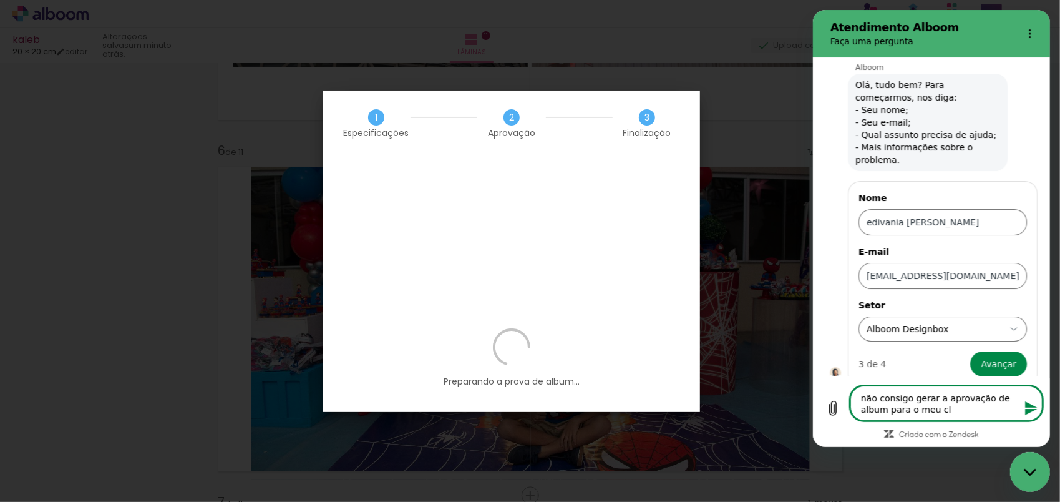
type textarea "não consigo gerar a aprovação de album para o meu cli"
type textarea "x"
type textarea "não consigo gerar a aprovação de album para o meu clie"
type textarea "x"
type textarea "não consigo gerar a aprovação de album para o meu clien"
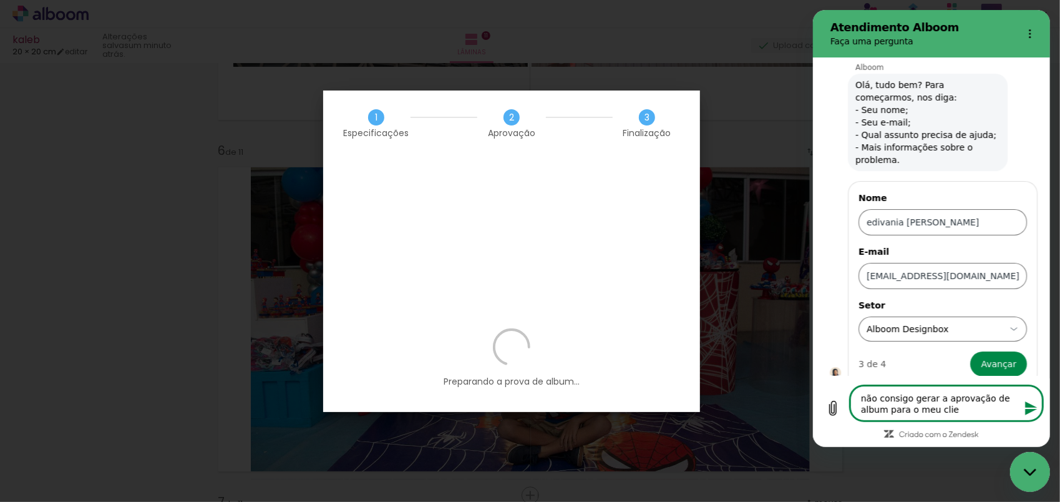
type textarea "x"
type textarea "não consigo gerar a aprovação de album para o meu client"
type textarea "x"
type textarea "não consigo gerar a aprovação de album para o meu cliente"
type textarea "x"
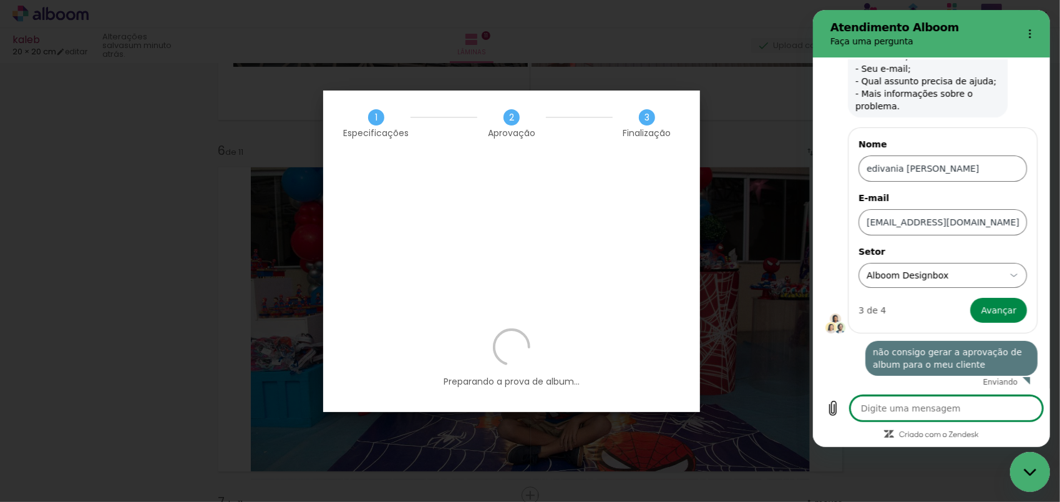
type textarea "x"
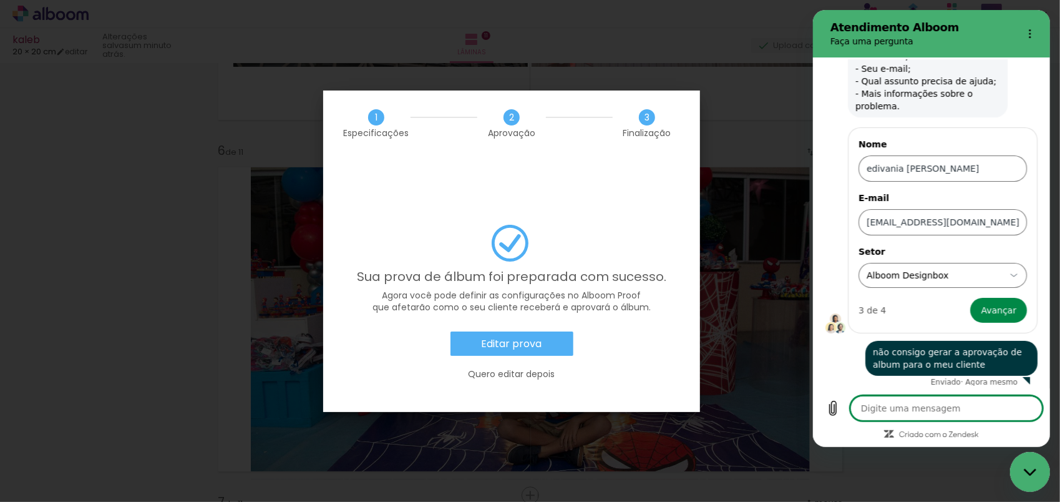
scroll to position [79, 0]
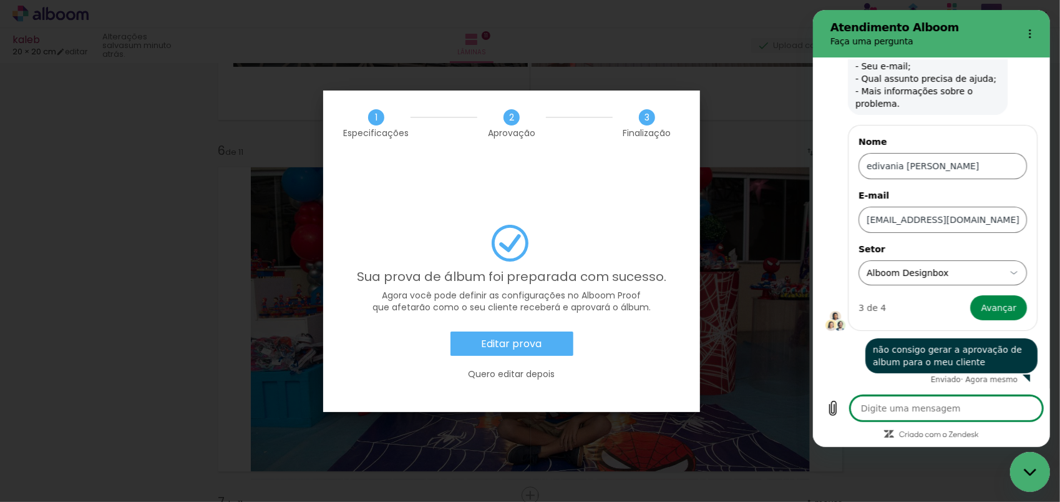
type textarea "n"
type textarea "x"
type textarea "nã"
type textarea "x"
type textarea "n"
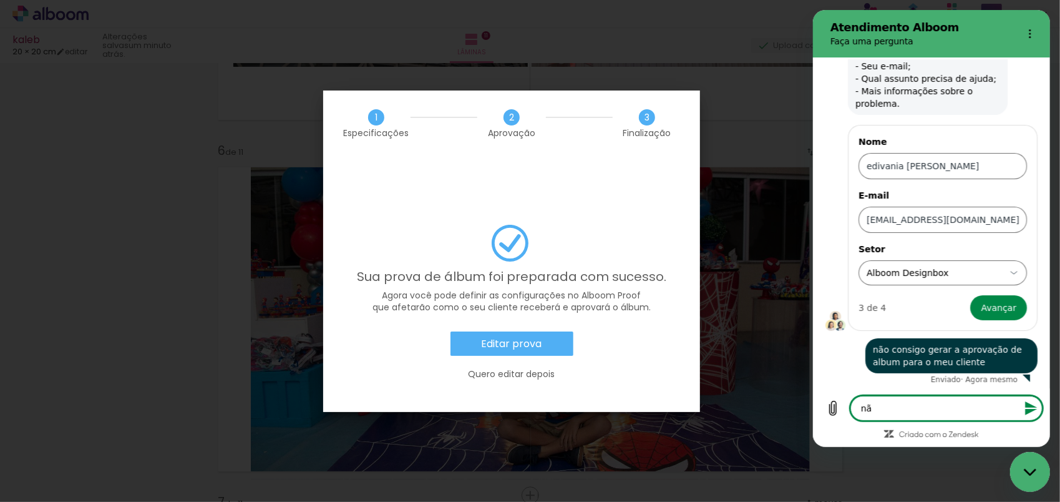
type textarea "x"
type textarea "n"
click at [0, 0] on slot "Editar prova" at bounding box center [0, 0] width 0 height 0
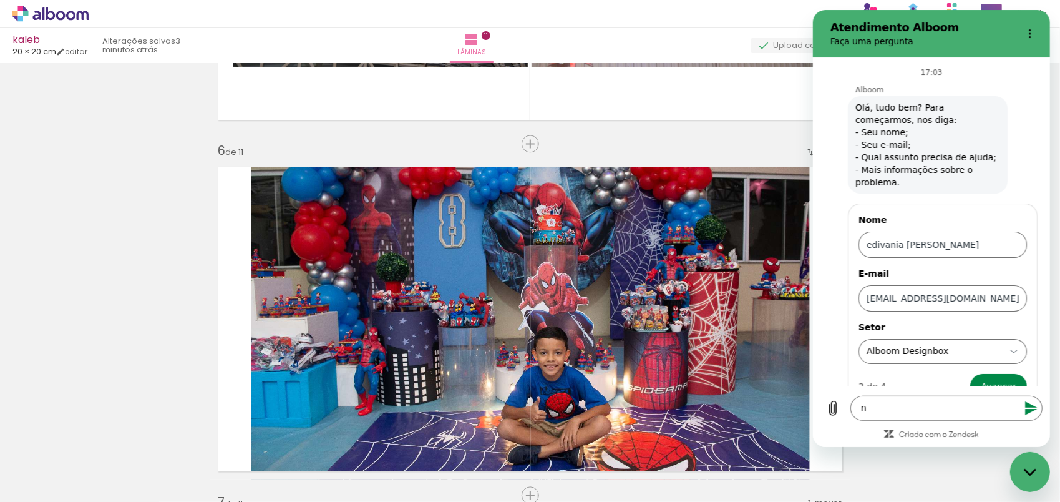
scroll to position [79, 0]
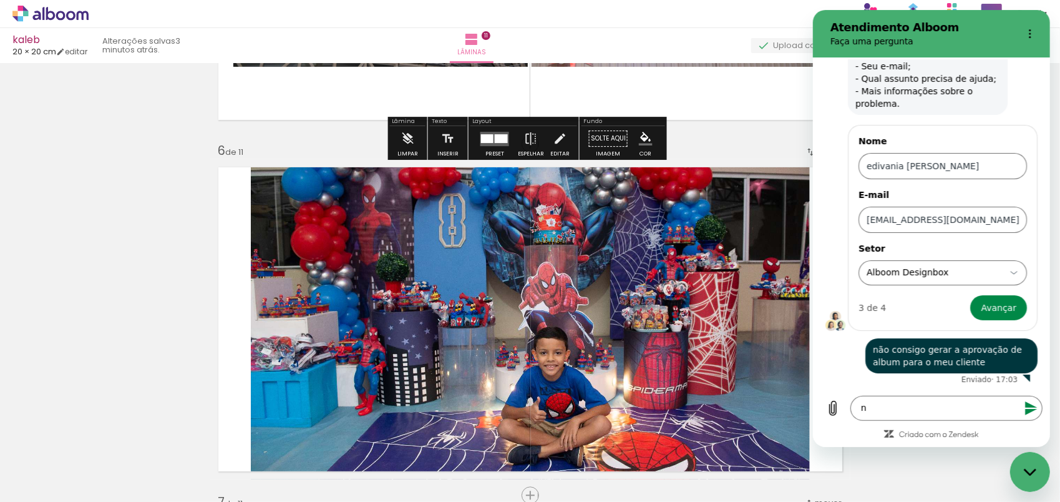
drag, startPoint x: 734, startPoint y: 87, endPoint x: 726, endPoint y: 61, distance: 26.8
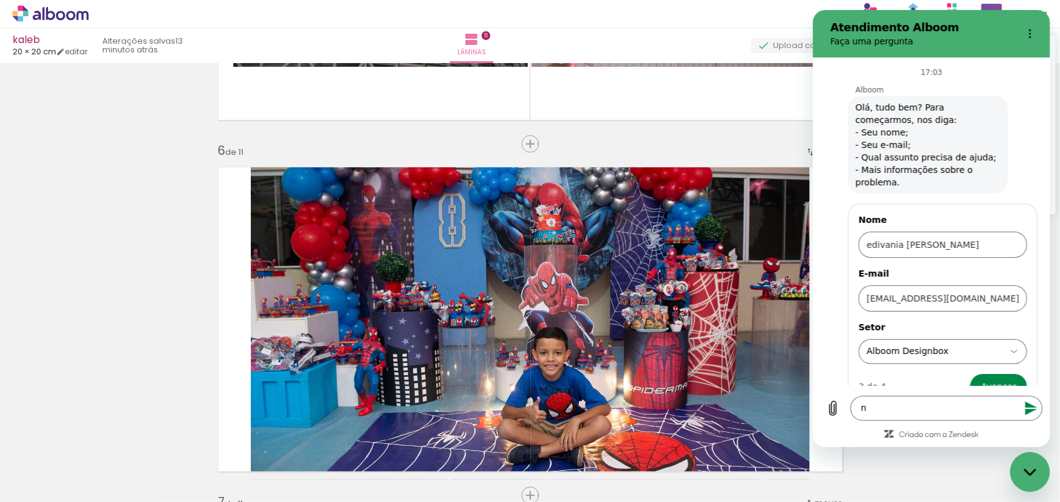
scroll to position [79, 0]
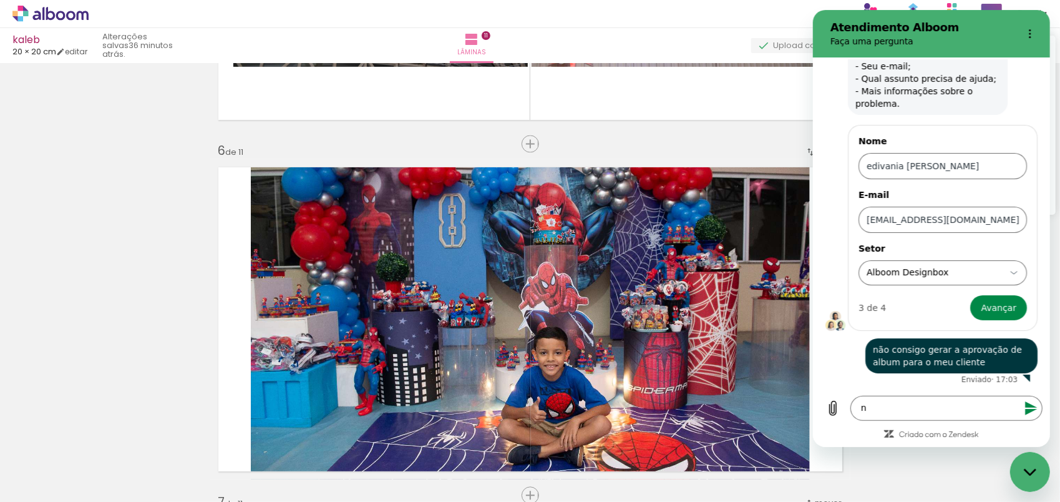
click at [1034, 466] on div "Fechar janela de mensagens" at bounding box center [1029, 470] width 37 height 37
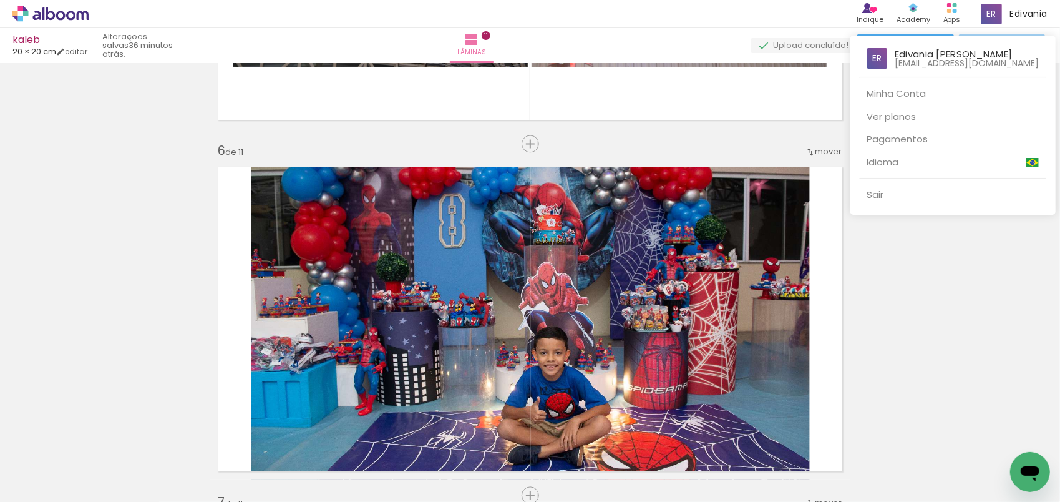
click at [913, 292] on div at bounding box center [530, 251] width 1060 height 502
